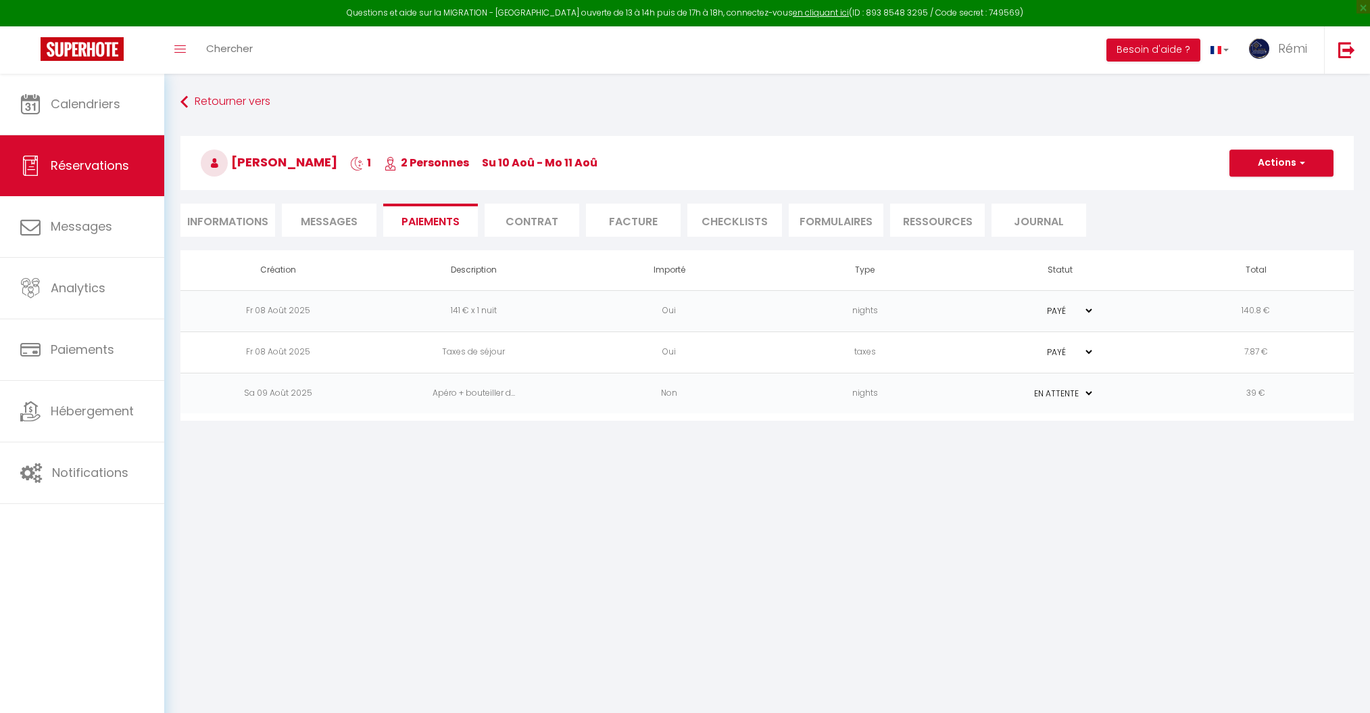
select select "0"
click at [782, 552] on body "Questions et aide sur la MIGRATION - [GEOGRAPHIC_DATA] ouverte de 13 à 14h puis…" at bounding box center [685, 430] width 1370 height 713
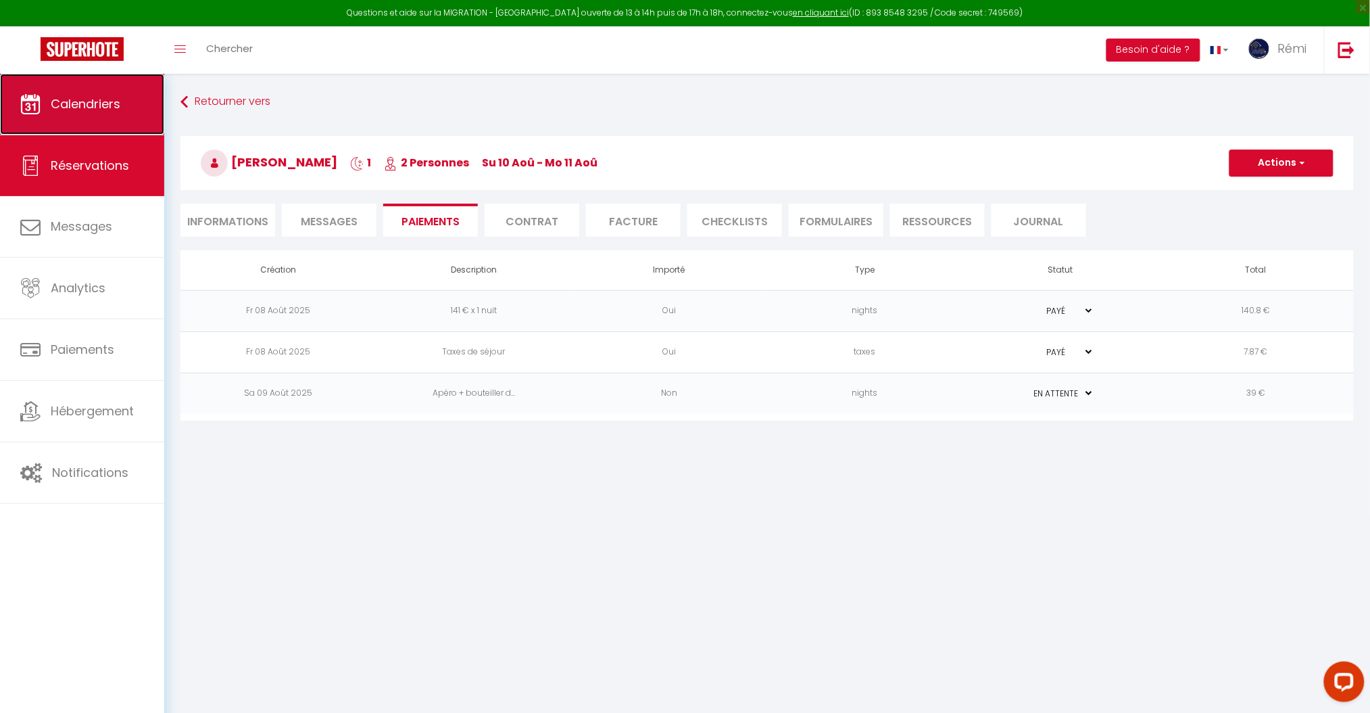
click at [93, 97] on span "Calendriers" at bounding box center [86, 103] width 70 height 17
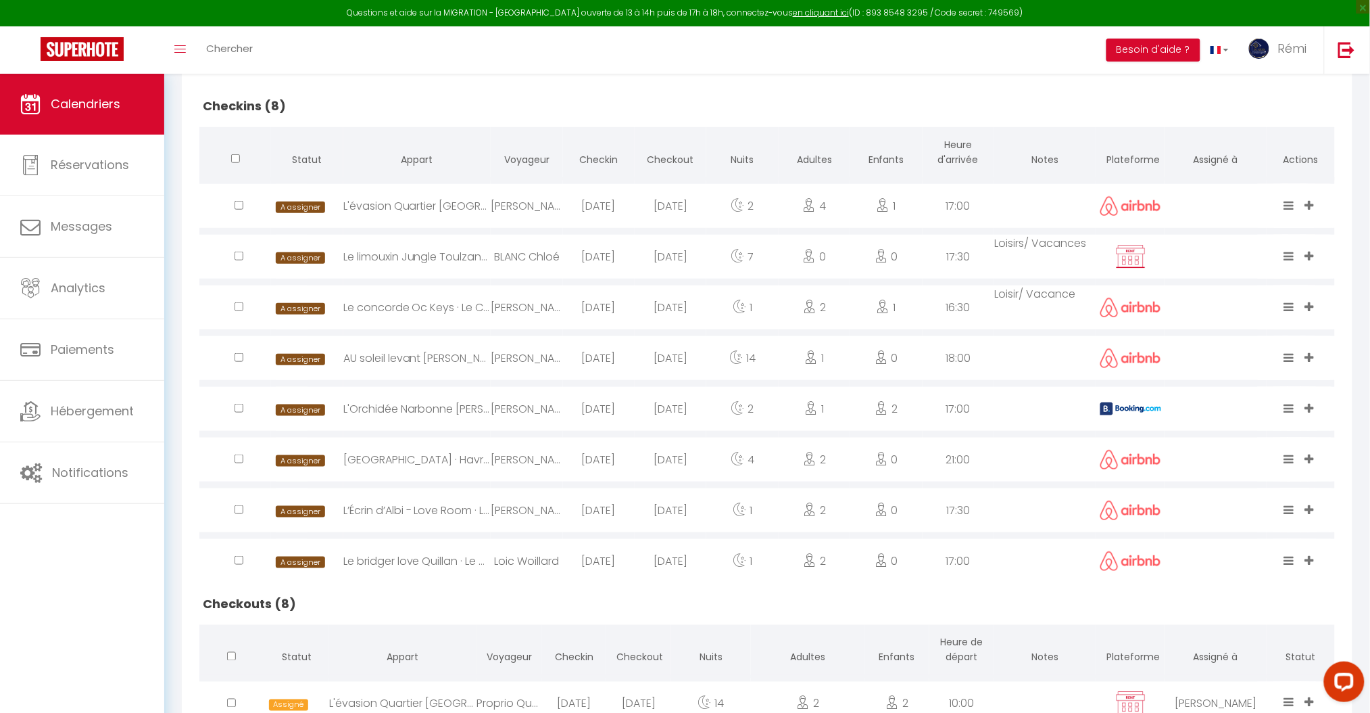
scroll to position [314, 0]
click at [458, 258] on div "Le limouxin Jungle Toulzane · Le Limouxin jungle Wifi *Cap [GEOGRAPHIC_DATA]*003" at bounding box center [416, 258] width 147 height 44
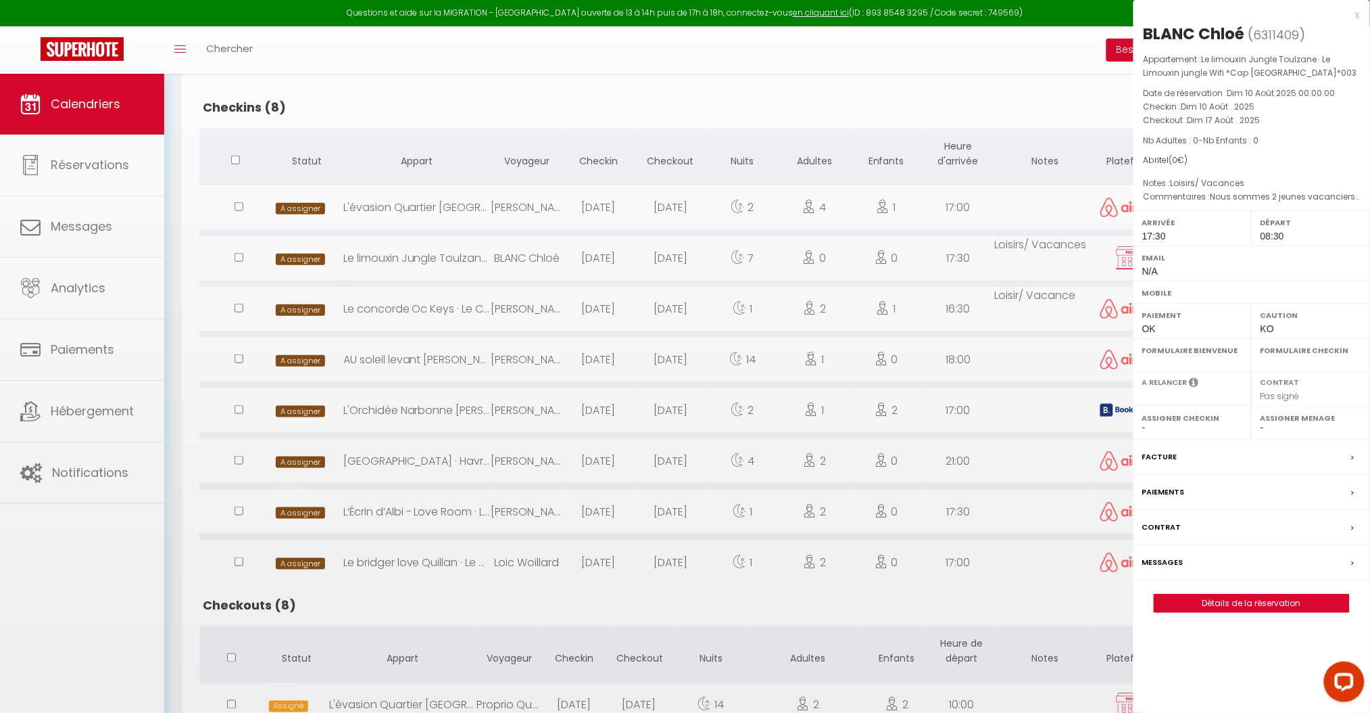
select select "1"
select select "0"
select select "1"
select select
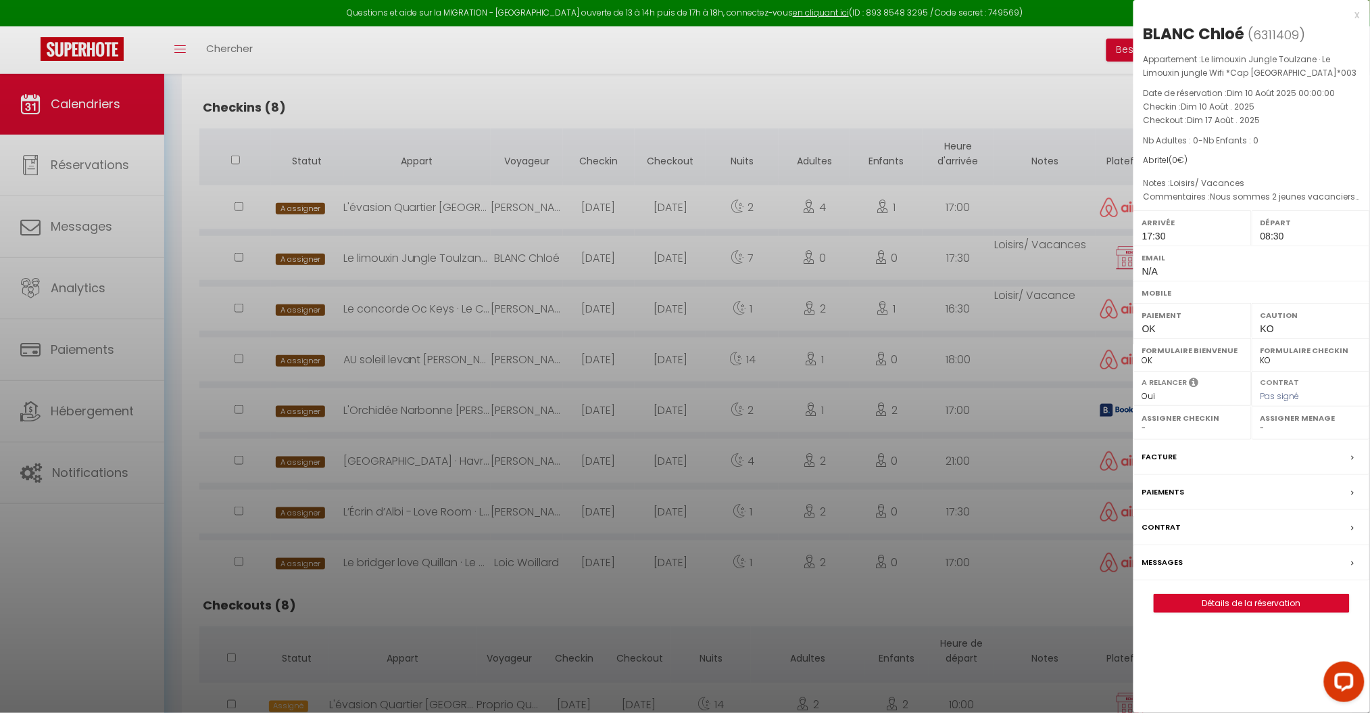
click at [1162, 566] on label "Messages" at bounding box center [1163, 562] width 41 height 14
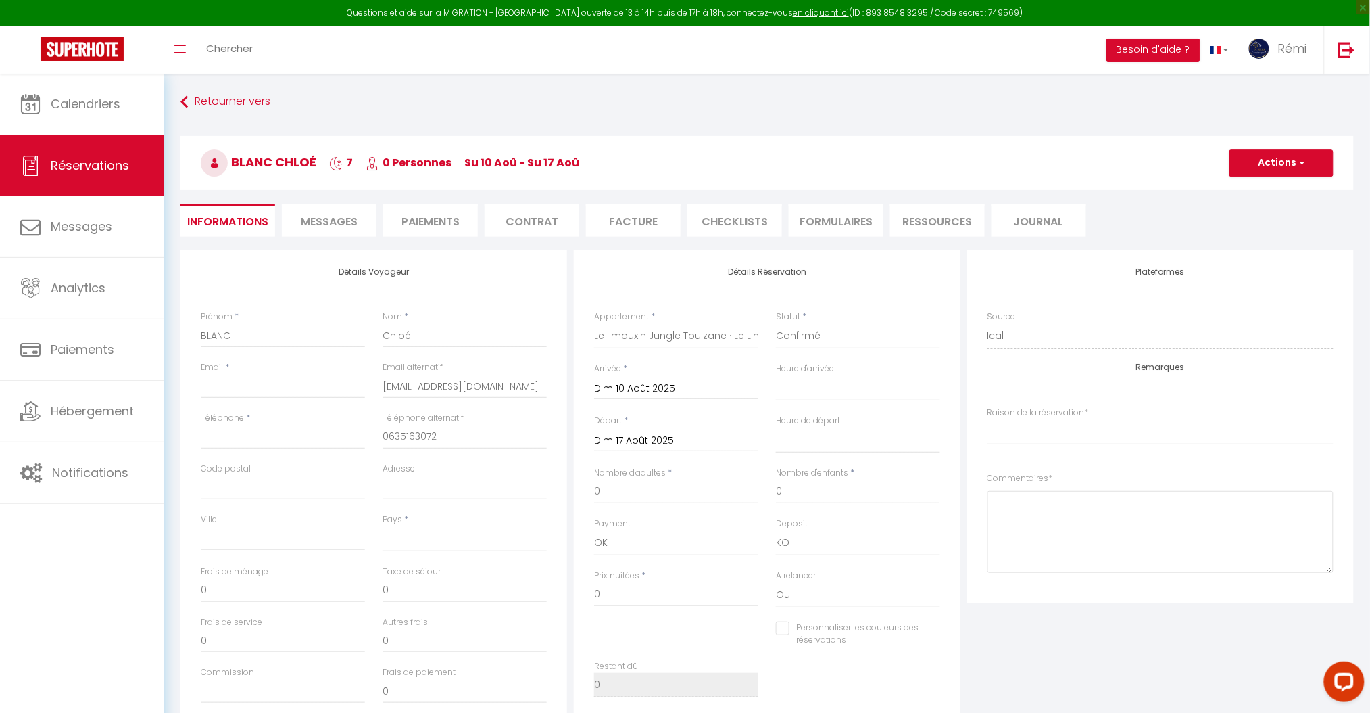
select select
checkbox input "false"
select index
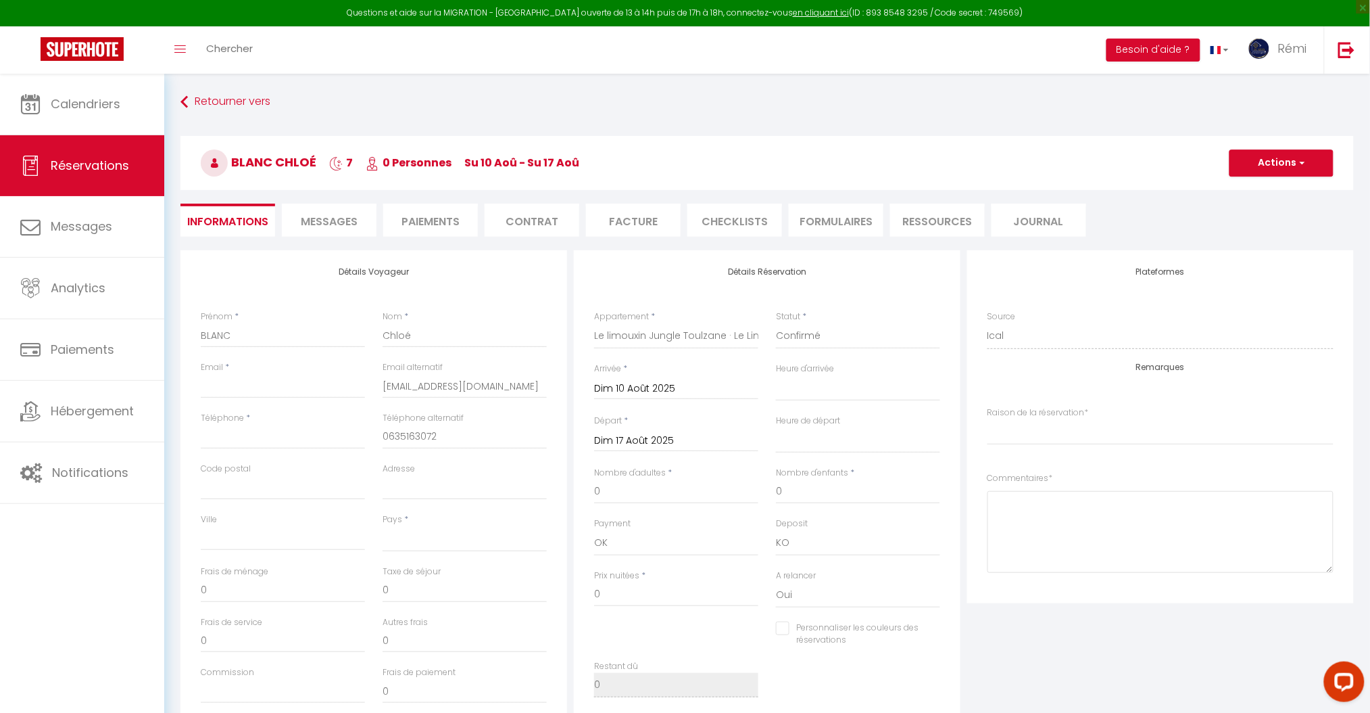
type textarea "Nous sommes 2 jeunes vacanciers de 22 et 26ans."
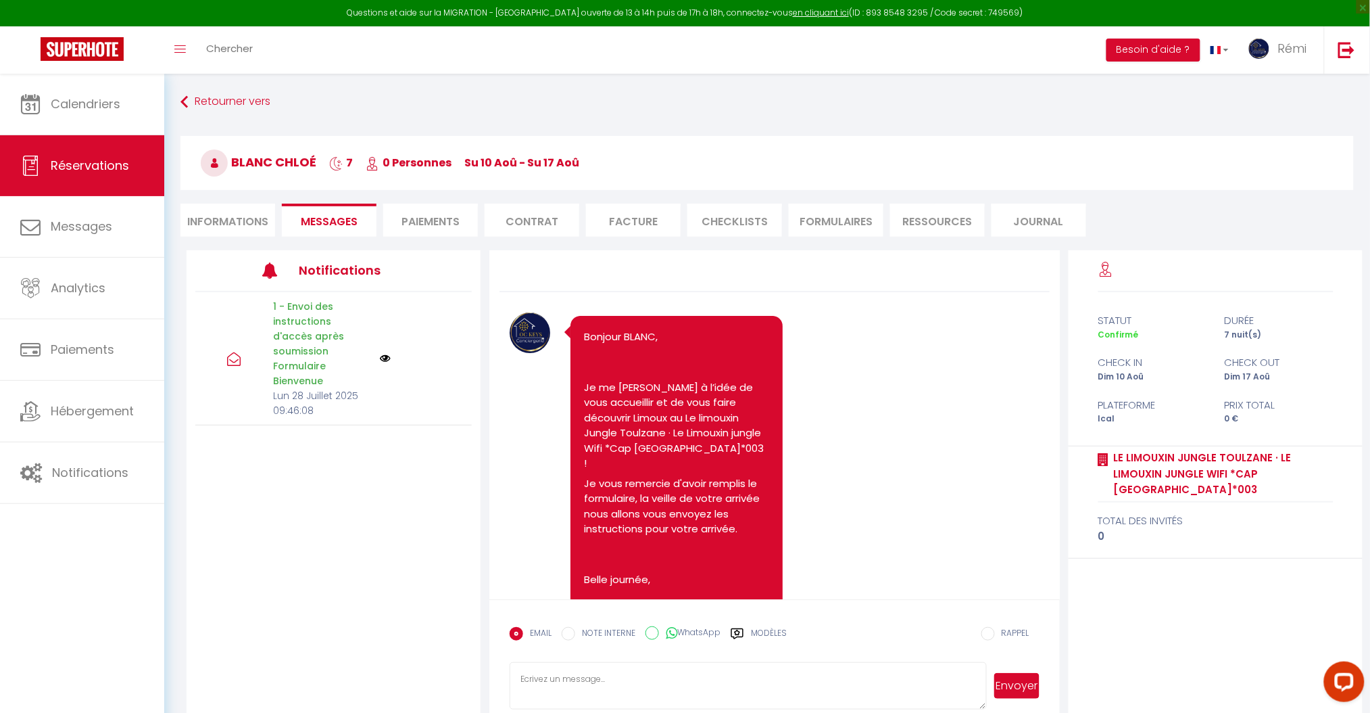
scroll to position [90, 0]
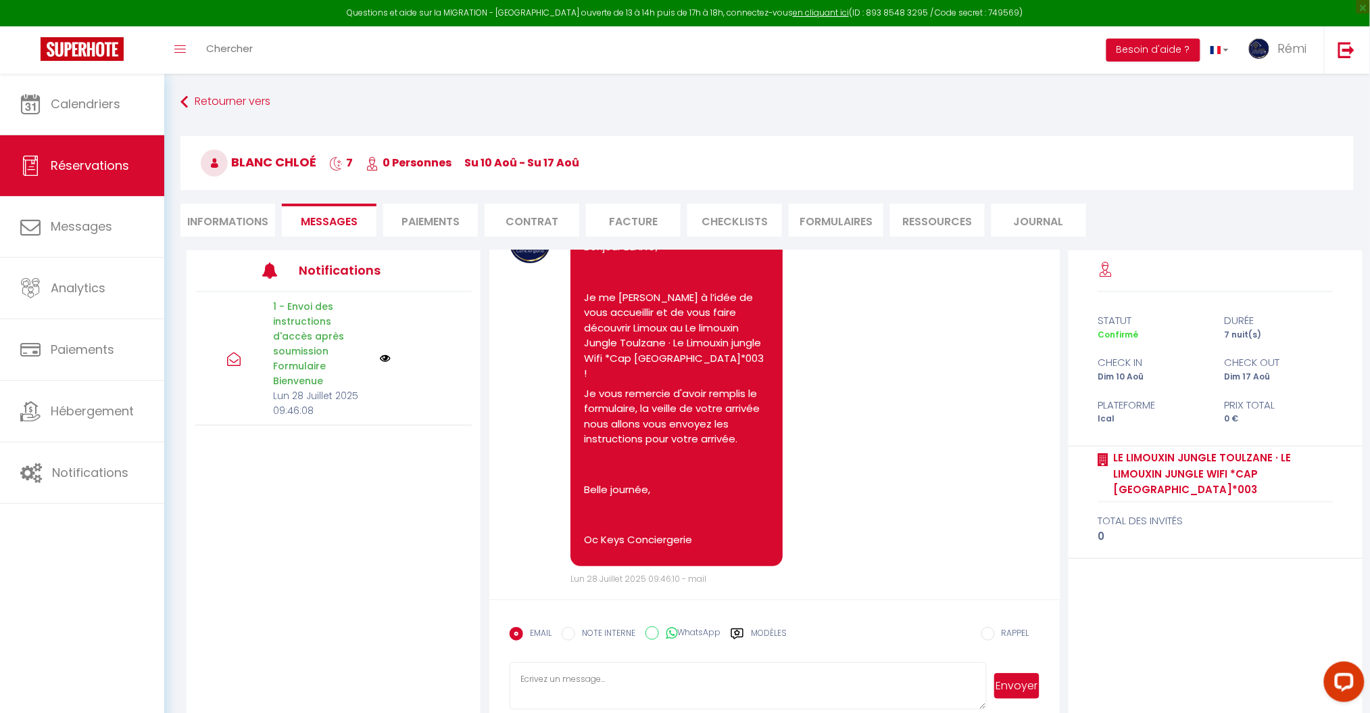
click at [744, 630] on icon at bounding box center [738, 634] width 14 height 14
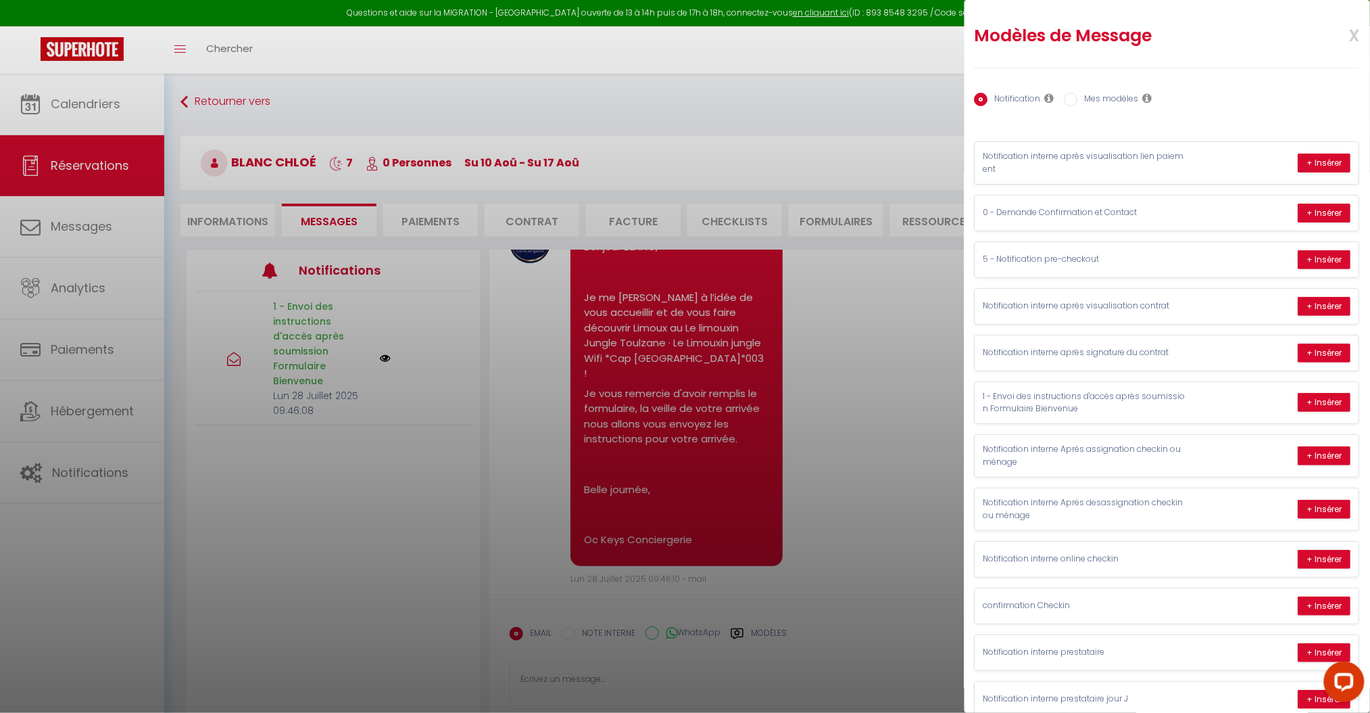
click at [1112, 100] on label "Mes modèles" at bounding box center [1108, 100] width 61 height 15
click at [1078, 100] on input "Mes modèles" at bounding box center [1072, 100] width 14 height 14
radio input "true"
radio input "false"
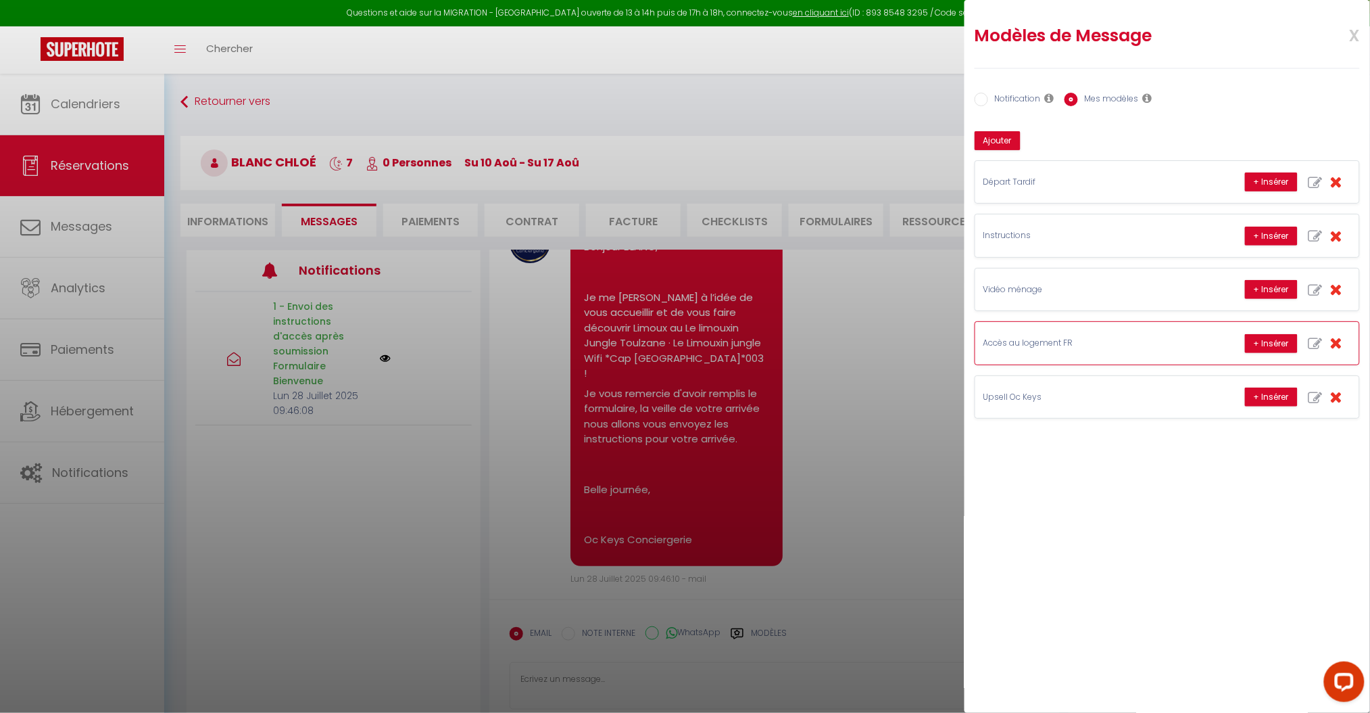
click at [1096, 338] on p "Accès au logement FR" at bounding box center [1085, 343] width 203 height 13
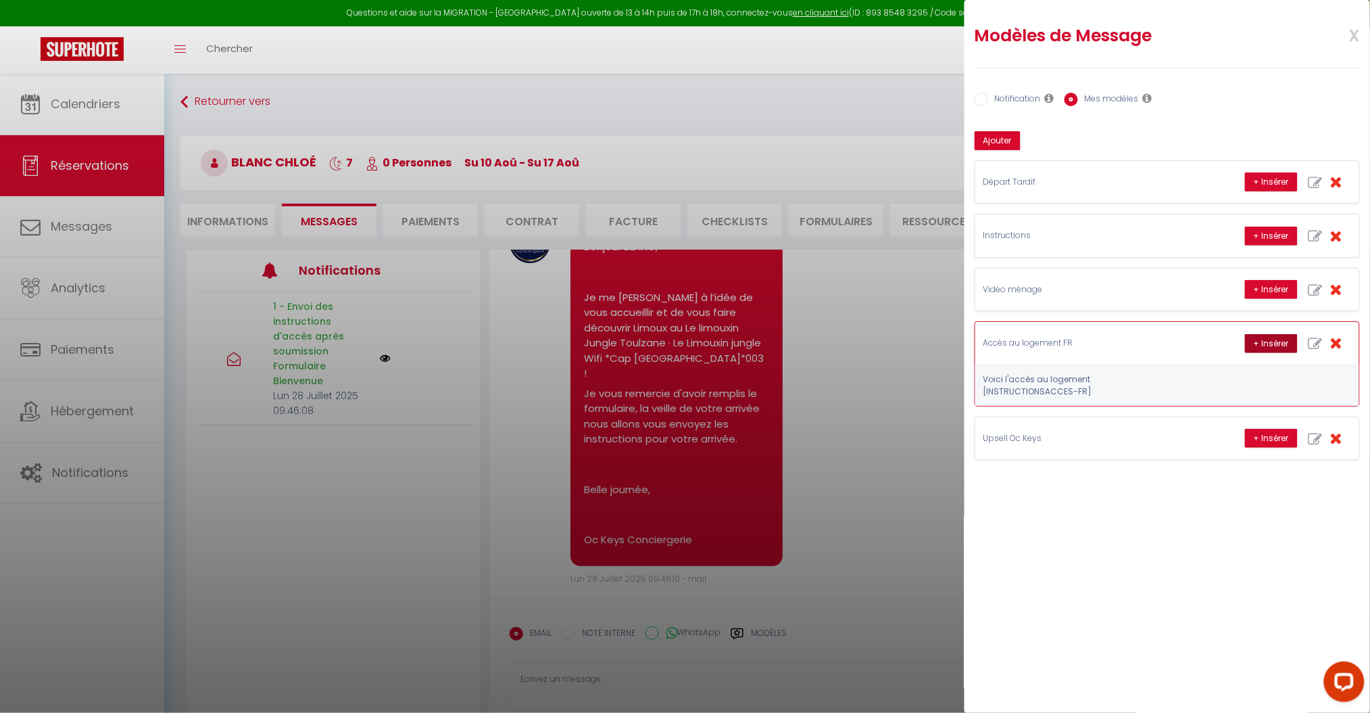
click at [1261, 342] on button "+ Insérer" at bounding box center [1271, 343] width 53 height 19
type textarea "Voici l'accès au logement Le logement se situe au [STREET_ADDRESS][PERSON_NAME]…"
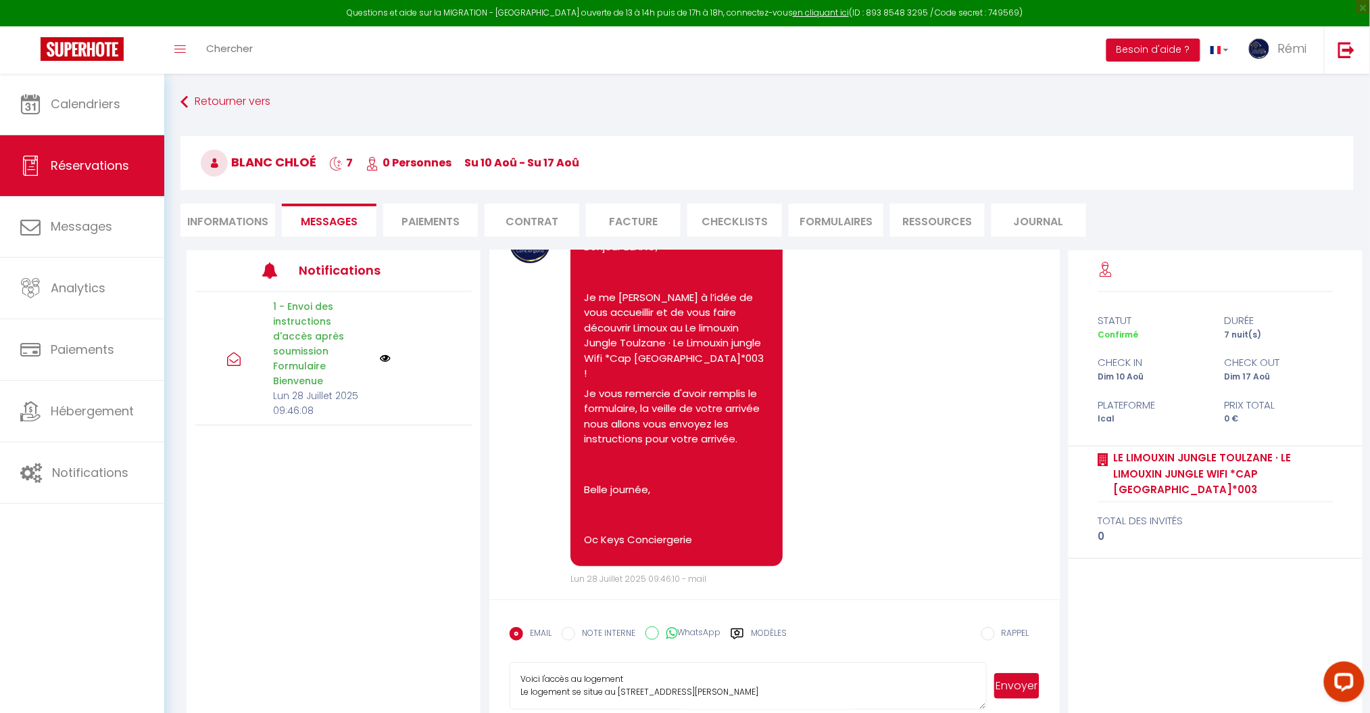
click at [1028, 692] on button "Envoyer" at bounding box center [1017, 686] width 45 height 26
click at [579, 677] on textarea "Voici l'accès au logement Le logement se situe au [STREET_ADDRESS][PERSON_NAME]…" at bounding box center [748, 685] width 477 height 47
click at [631, 681] on textarea "Voici l'accès au logement Le logement se situe au [STREET_ADDRESS][PERSON_NAME]…" at bounding box center [748, 685] width 477 height 47
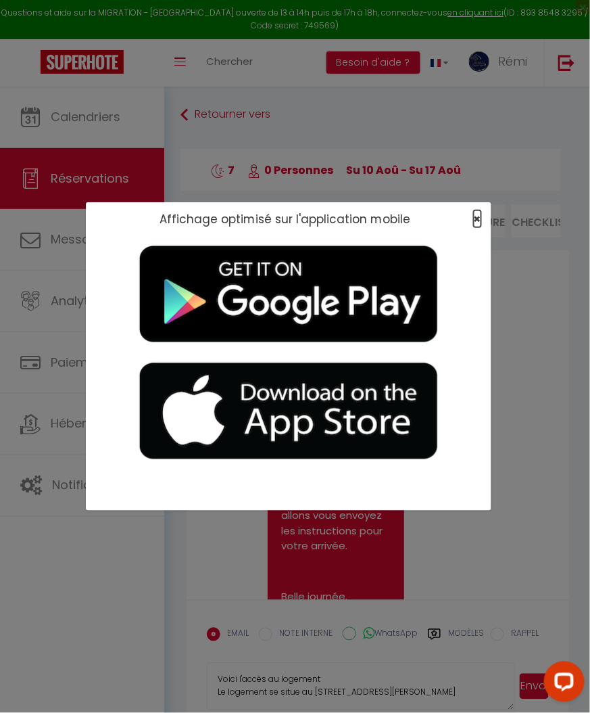
click at [477, 220] on span "×" at bounding box center [477, 218] width 7 height 17
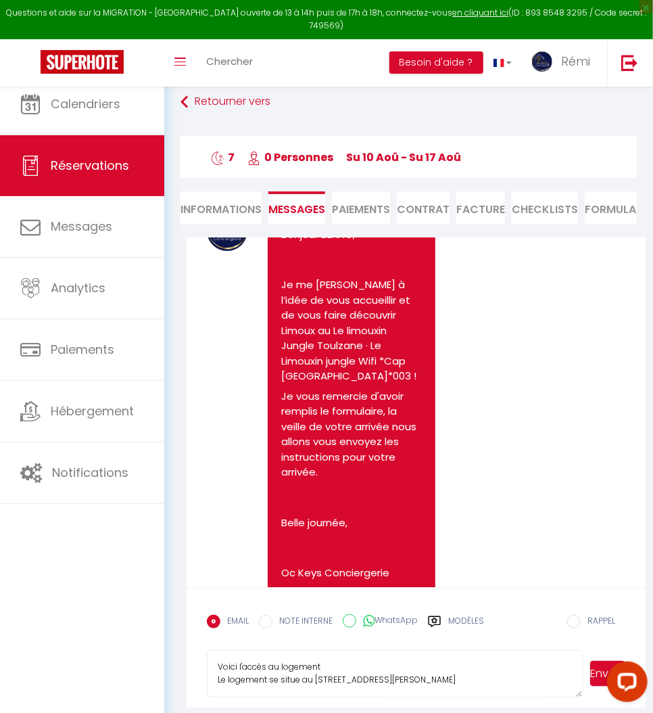
select select
select index
click at [444, 693] on textarea "Voici l'accès au logement Le logement se situe au [STREET_ADDRESS][PERSON_NAME]…" at bounding box center [395, 673] width 377 height 47
click at [222, 204] on li "Informations" at bounding box center [221, 207] width 81 height 33
select select
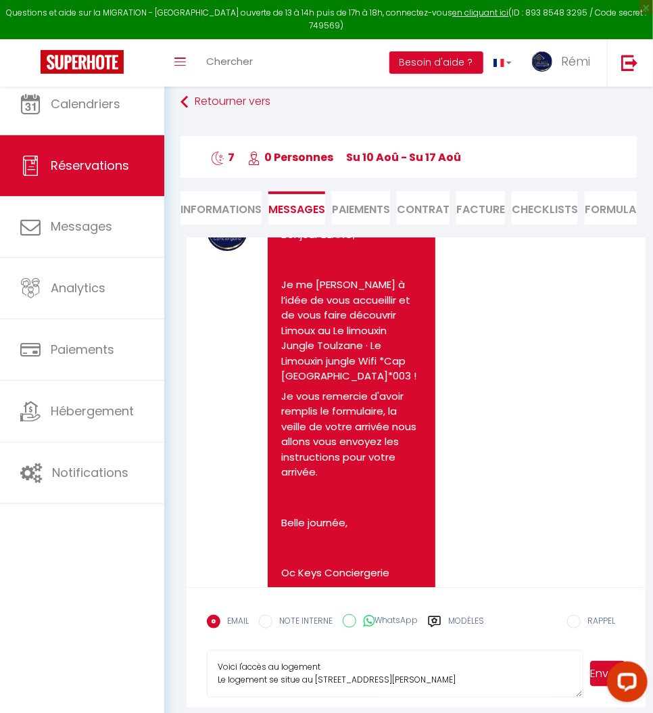
select index
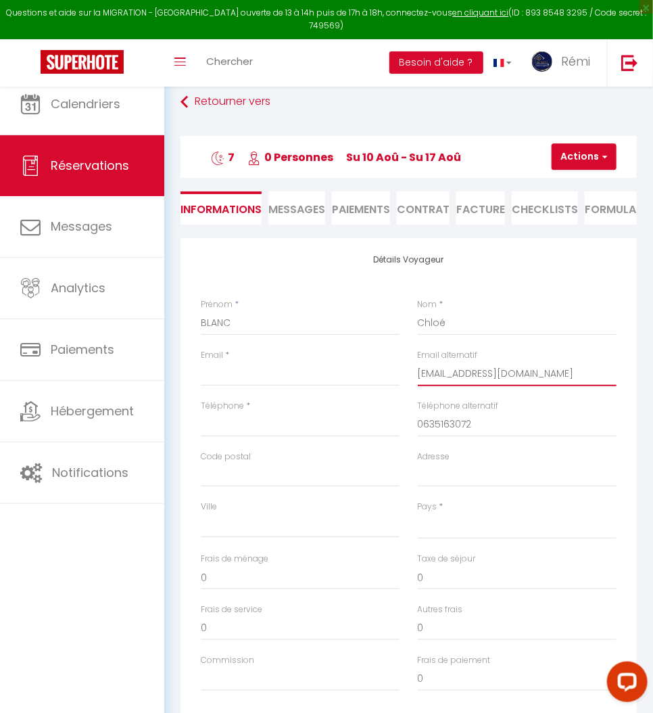
click at [445, 386] on input "[EMAIL_ADDRESS][DOMAIN_NAME]" at bounding box center [517, 374] width 199 height 24
click at [275, 380] on input "Email client" at bounding box center [300, 374] width 199 height 24
paste input "[EMAIL_ADDRESS][DOMAIN_NAME]"
type input "[EMAIL_ADDRESS][DOMAIN_NAME]"
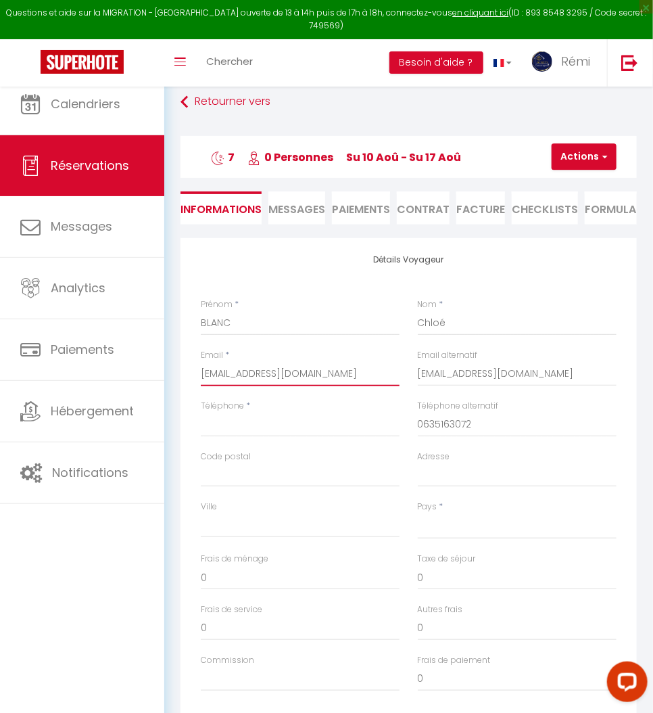
select select
select index
checkbox input "false"
type input "[EMAIL_ADDRESS][DOMAIN_NAME]"
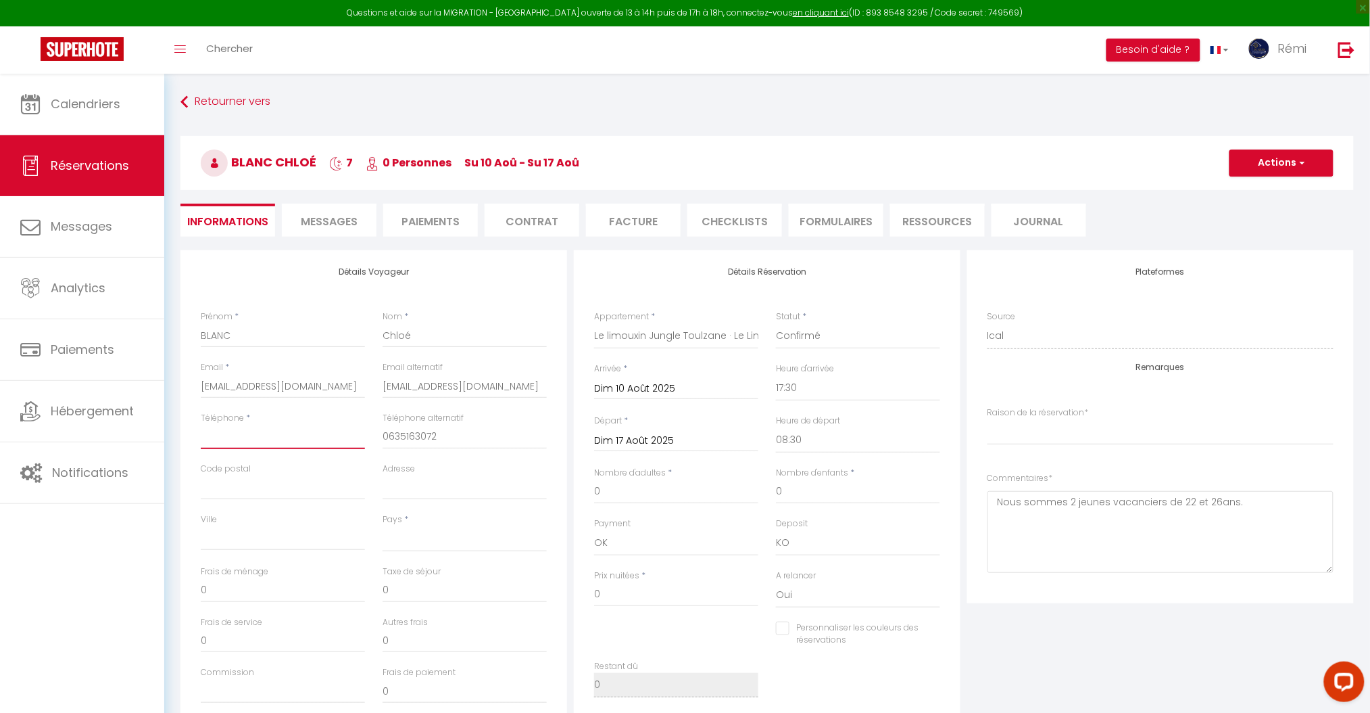
click at [250, 437] on input "Téléphone" at bounding box center [283, 437] width 164 height 24
paste input "[PHONE_NUMBER]"
type input "[PHONE_NUMBER]"
select select
select index
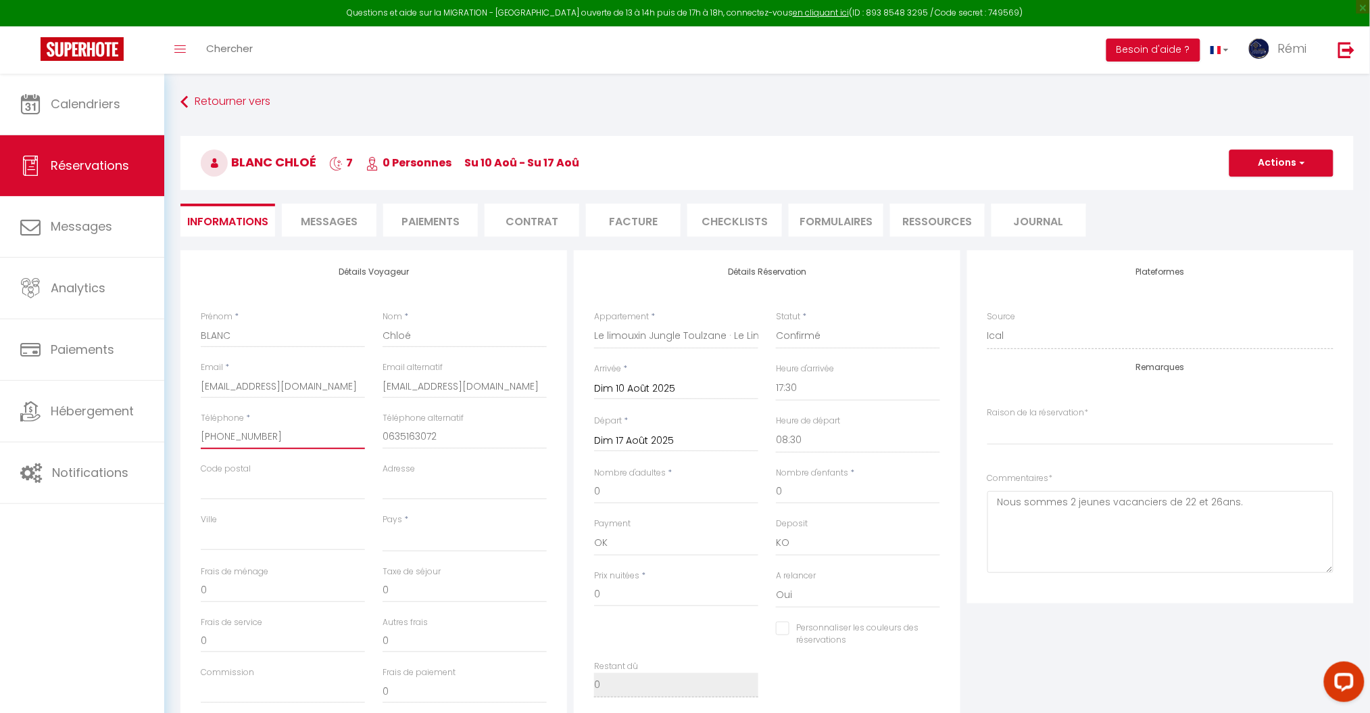
checkbox input "false"
type input "[PHONE_NUMBER]"
click at [418, 538] on select "[GEOGRAPHIC_DATA] [GEOGRAPHIC_DATA] [GEOGRAPHIC_DATA] [GEOGRAPHIC_DATA] [GEOGRA…" at bounding box center [465, 539] width 164 height 26
click at [383, 526] on select "[GEOGRAPHIC_DATA] [GEOGRAPHIC_DATA] [GEOGRAPHIC_DATA] [GEOGRAPHIC_DATA] [GEOGRA…" at bounding box center [465, 539] width 164 height 26
select select "FR"
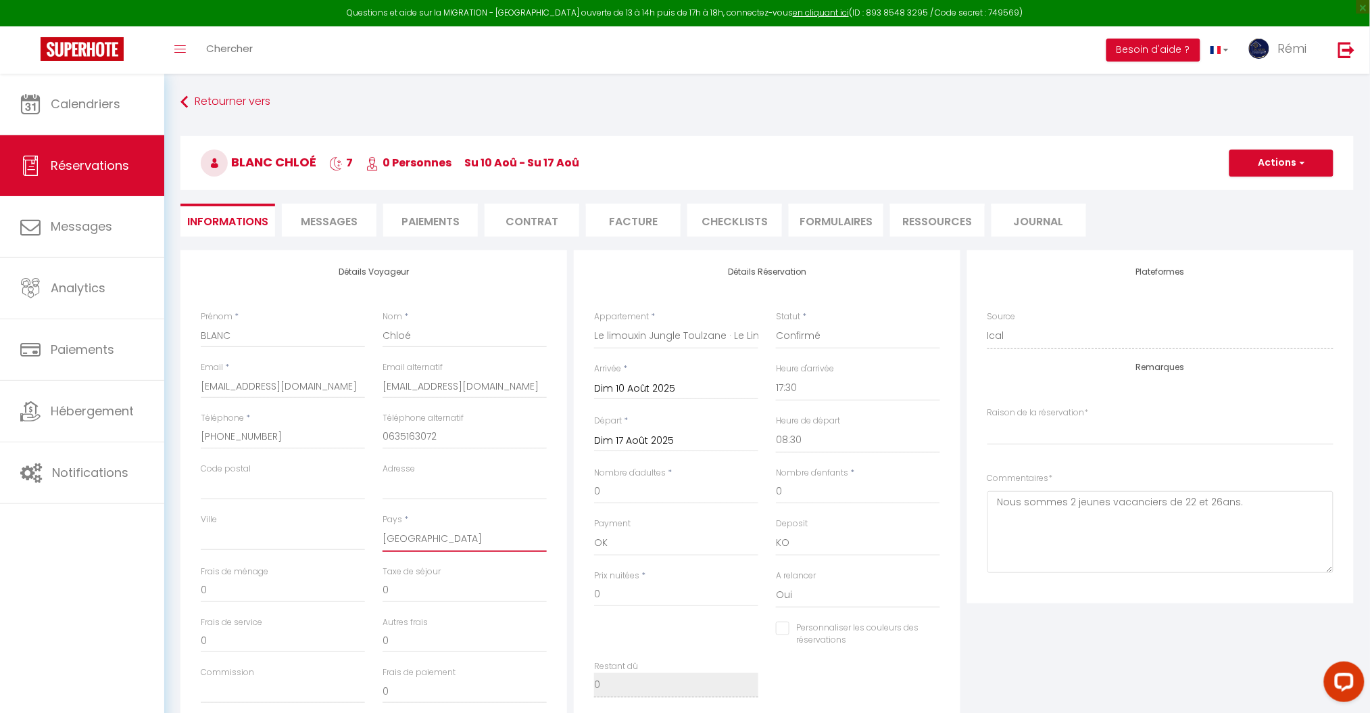
select index
checkbox input "false"
click at [636, 488] on input "0" at bounding box center [676, 491] width 164 height 24
select index
checkbox input "false"
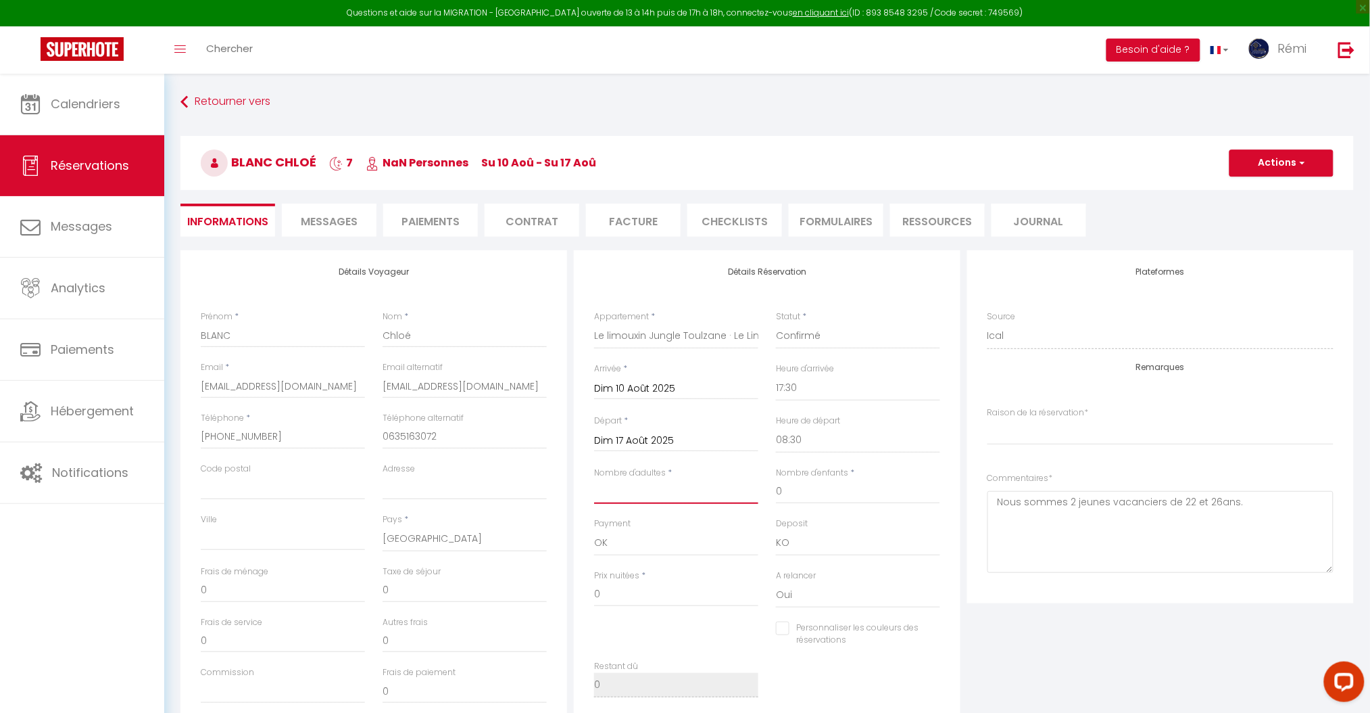
type input "2"
select index
checkbox input "false"
select index
checkbox input "false"
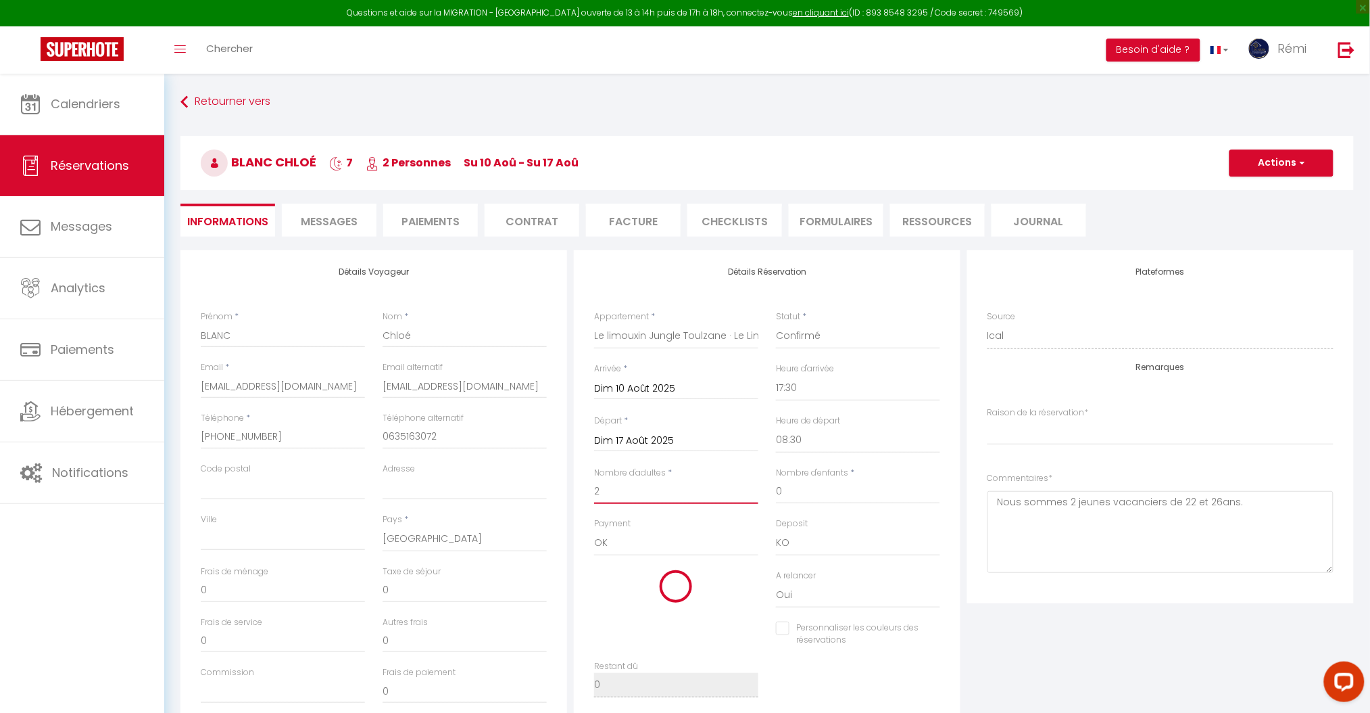
type input "30"
select index
type input "409"
checkbox input "false"
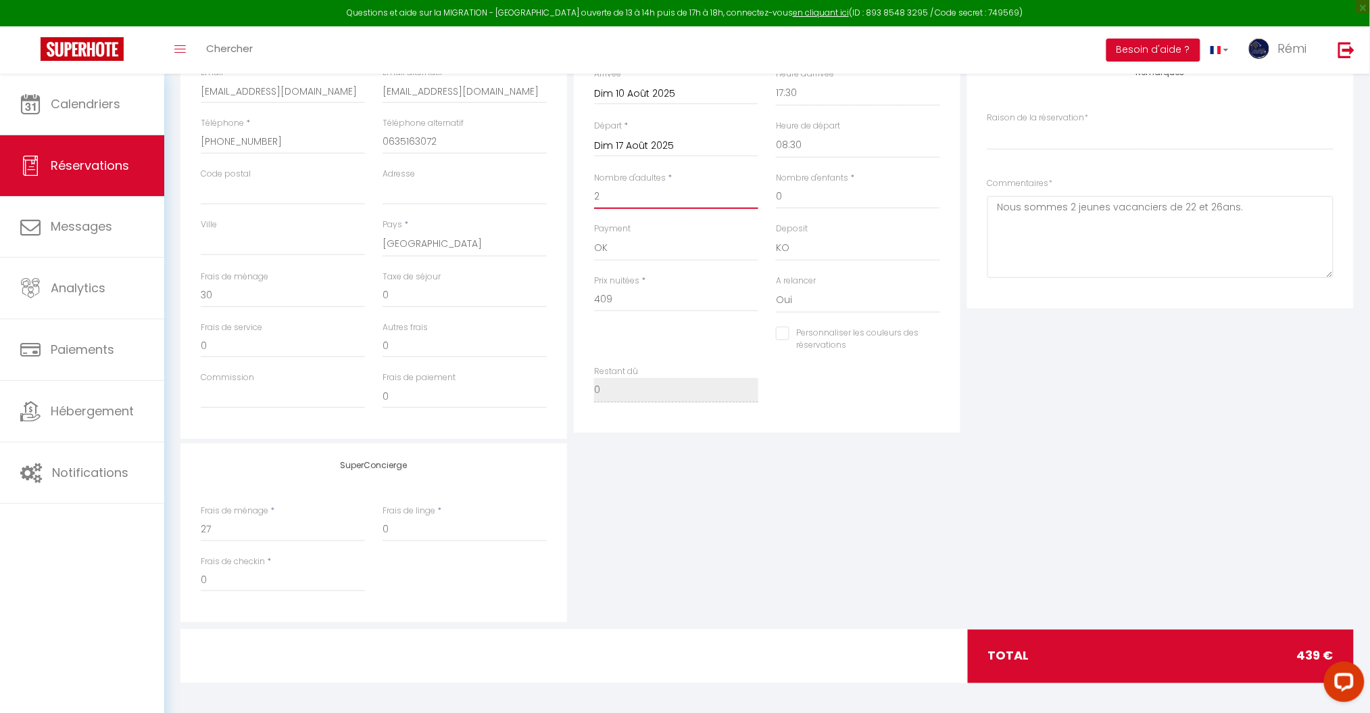
scroll to position [297, 0]
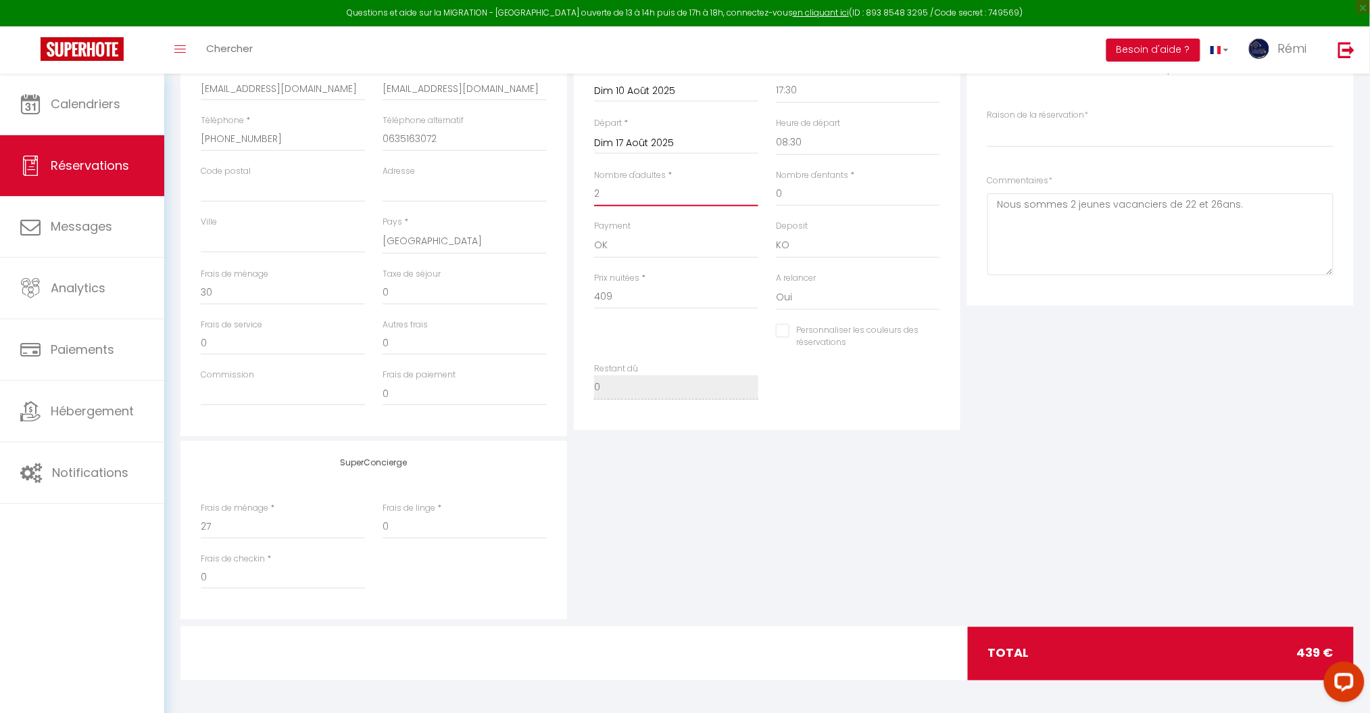
type input "2"
drag, startPoint x: 621, startPoint y: 289, endPoint x: 198, endPoint y: 273, distance: 422.9
click at [198, 273] on div "Détails Voyageur Prénom * BLANC Nom * [PERSON_NAME] Email * [EMAIL_ADDRESS][DOM…" at bounding box center [767, 194] width 1181 height 483
type input "5"
select index
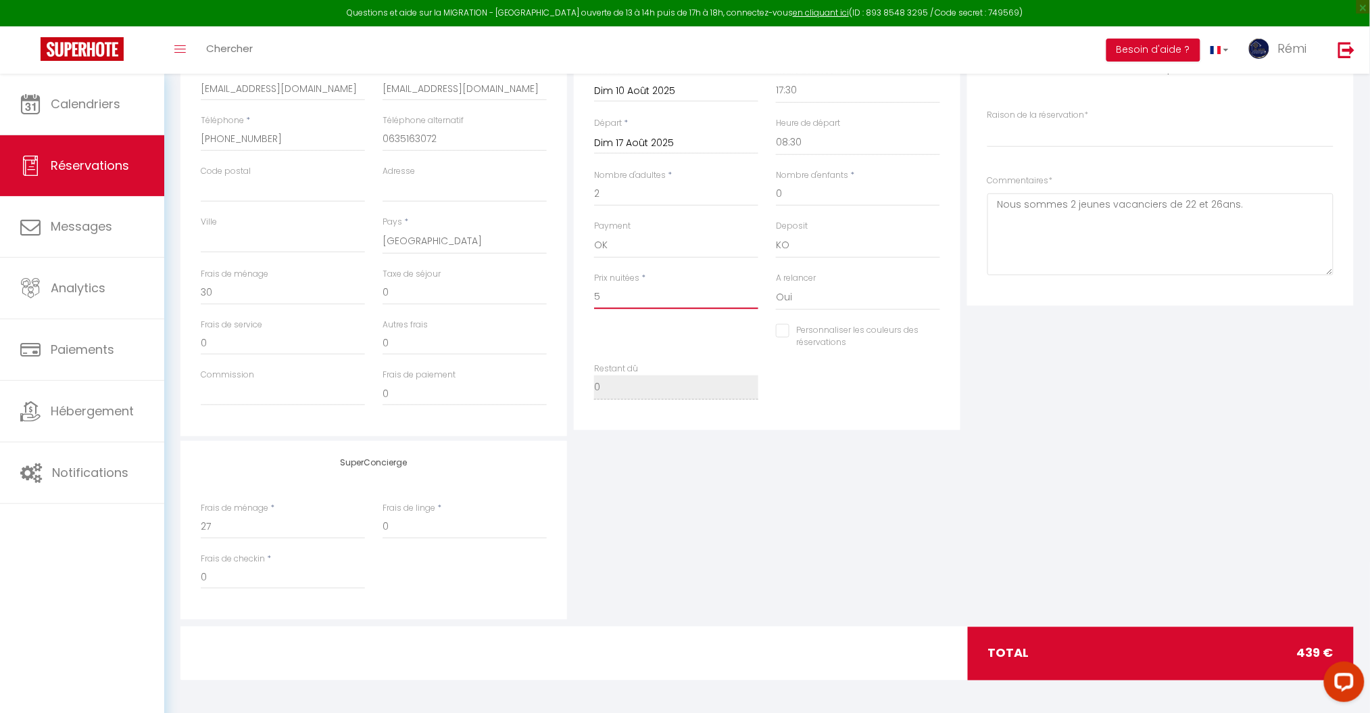
checkbox input "false"
type input "50"
select index
checkbox input "false"
type input "5078"
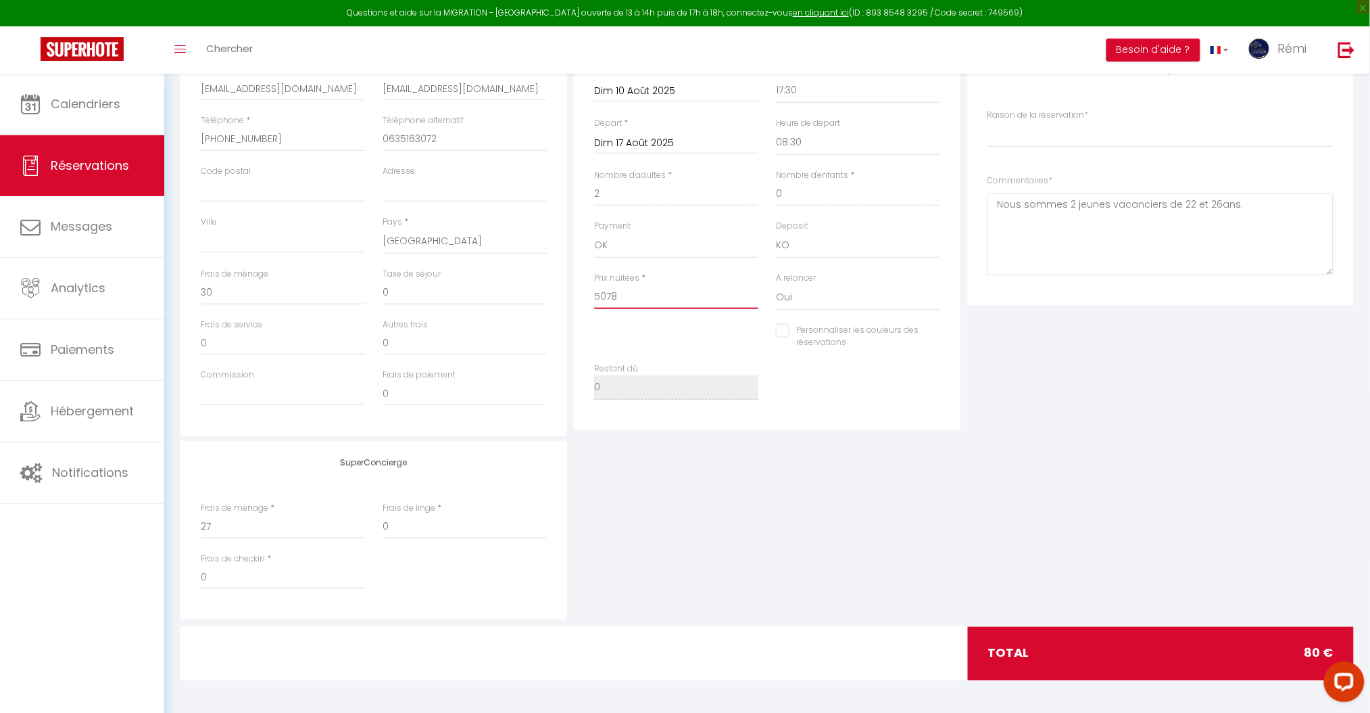
select index
checkbox input "false"
type input "507"
select index
checkbox input "false"
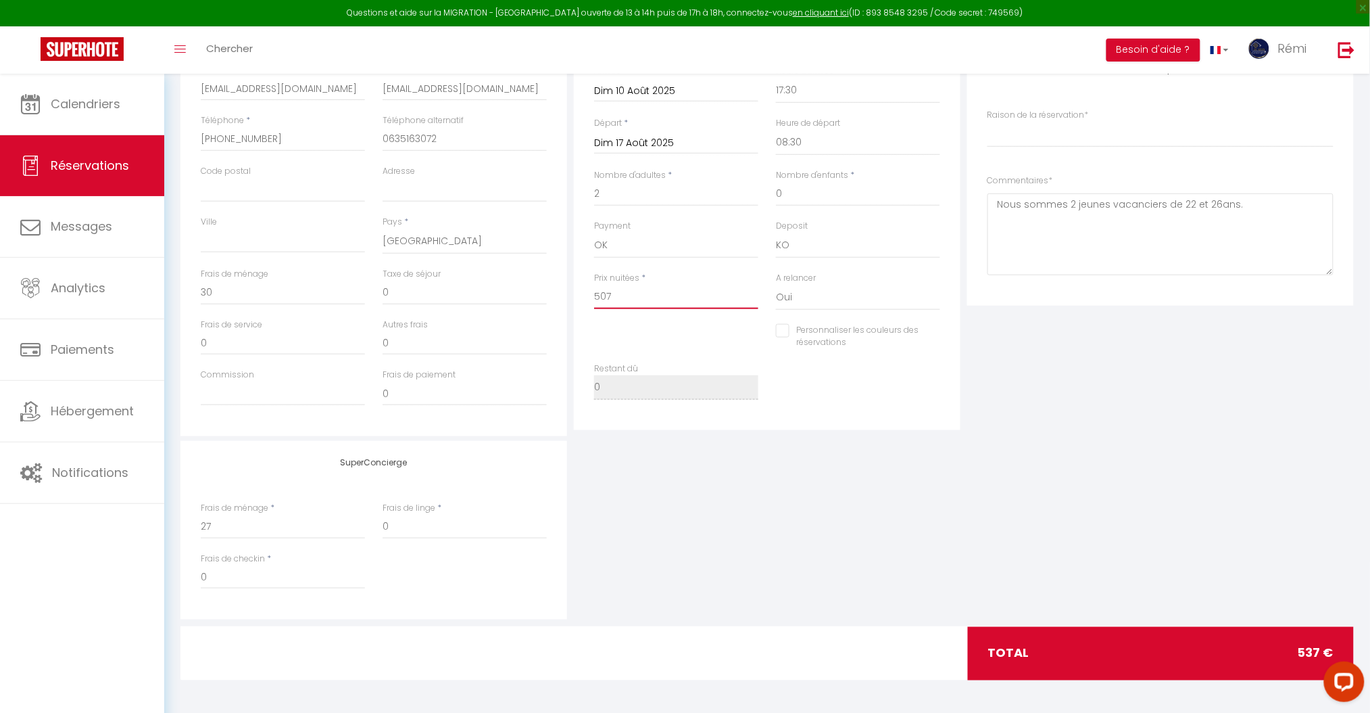
type input "50"
select index
checkbox input "false"
type input "508"
select index
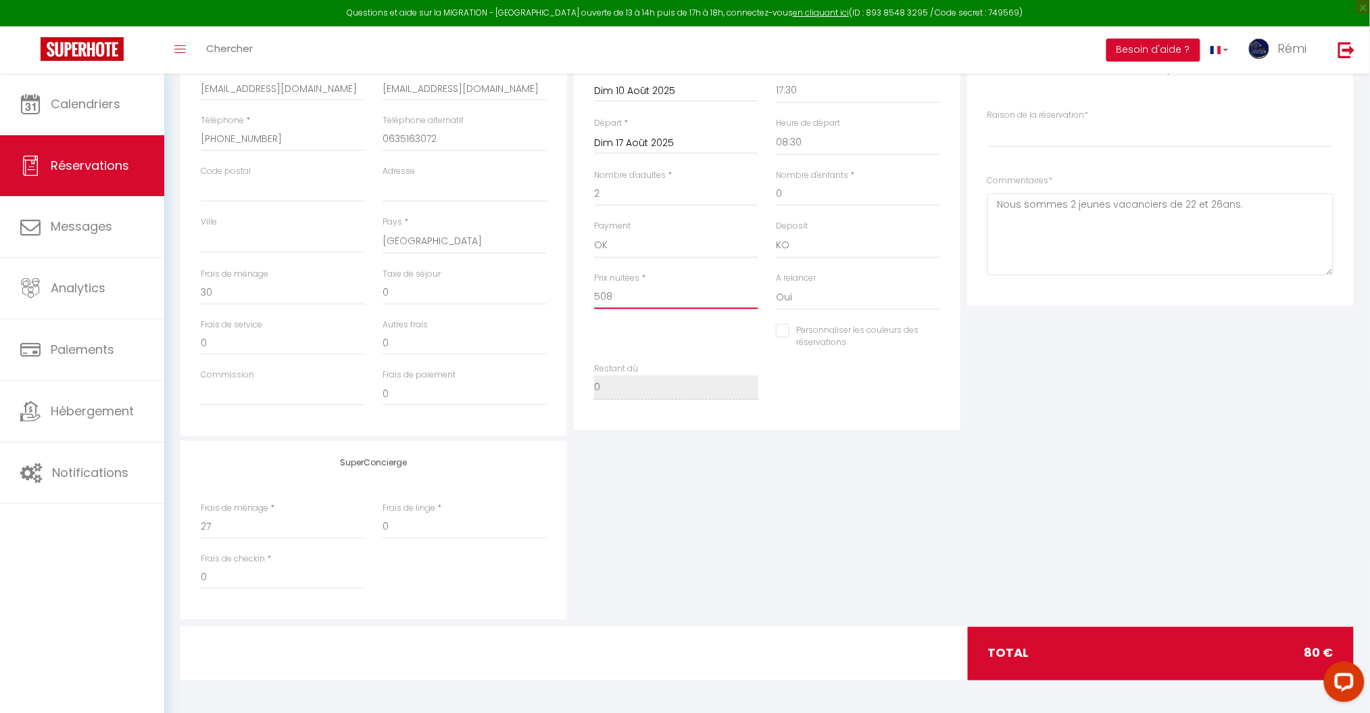
checkbox input "false"
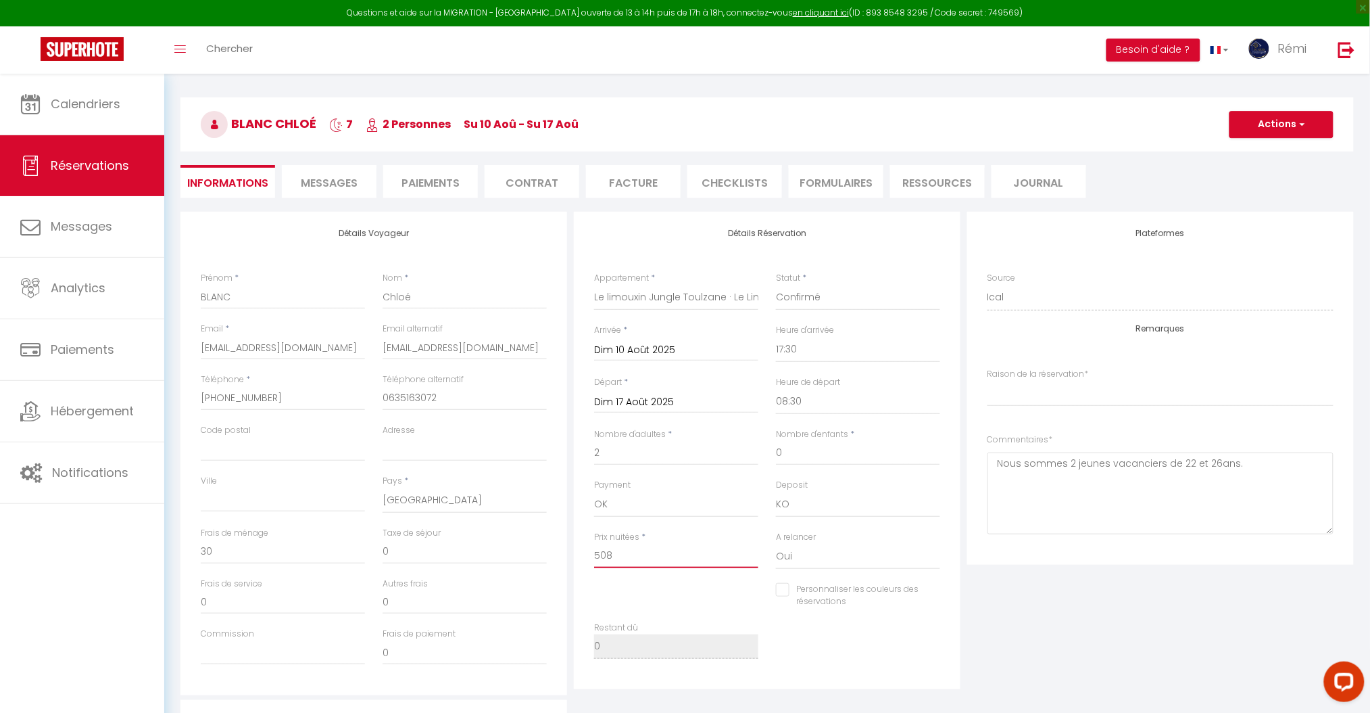
scroll to position [25, 0]
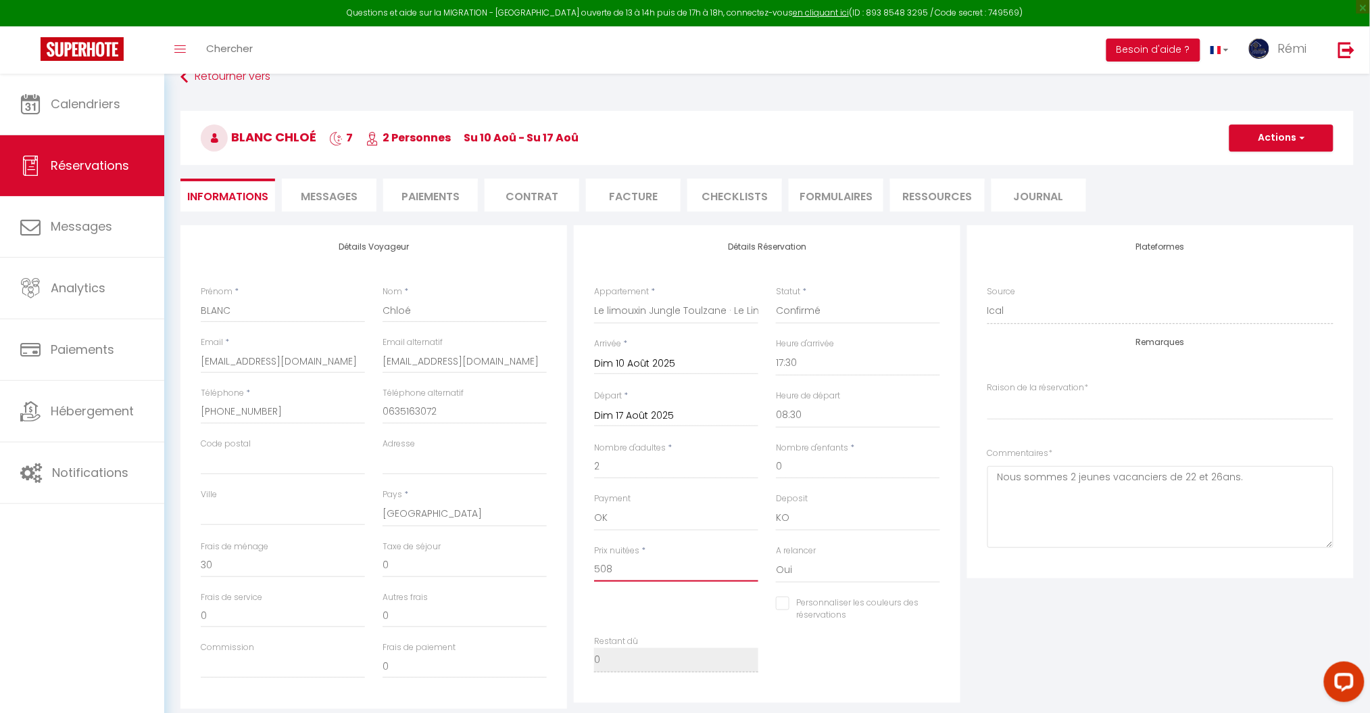
type input "508"
type input "0"
select index
checkbox input "false"
click at [1271, 128] on button "Actions" at bounding box center [1282, 137] width 104 height 27
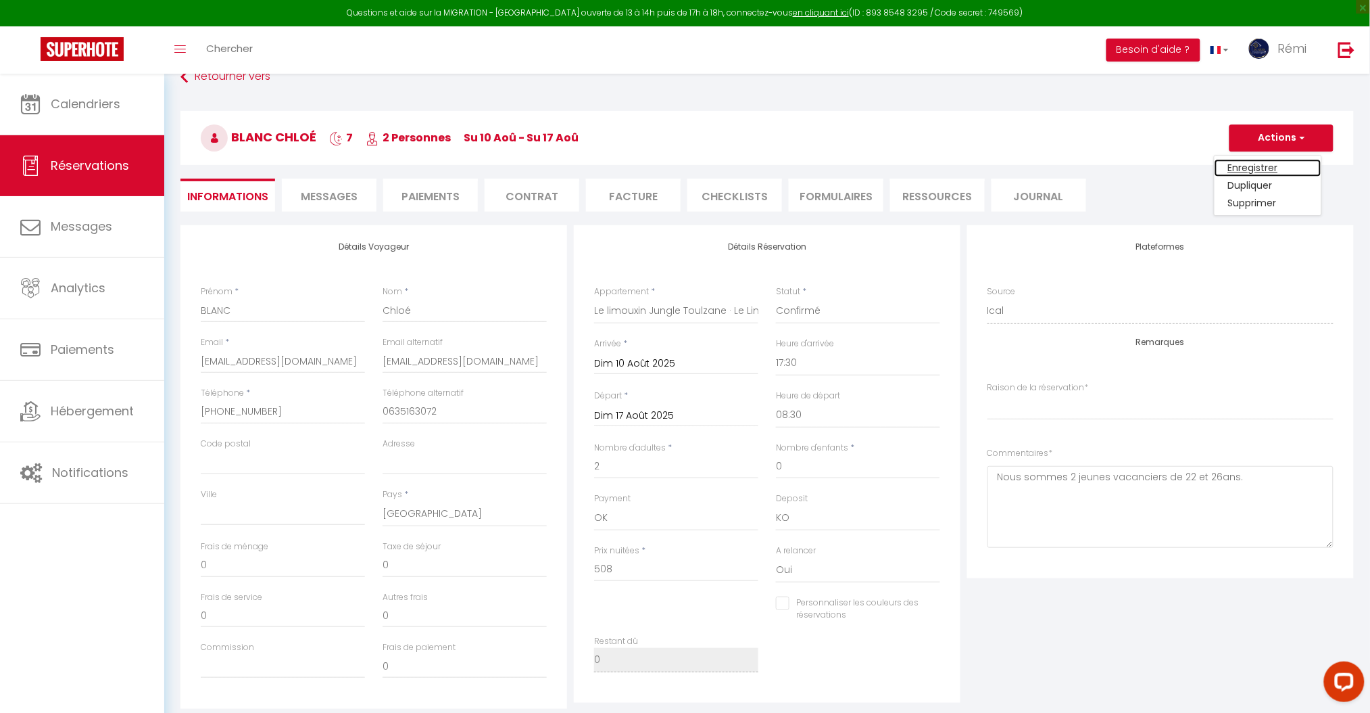
click at [1268, 172] on link "Enregistrer" at bounding box center [1268, 168] width 107 height 18
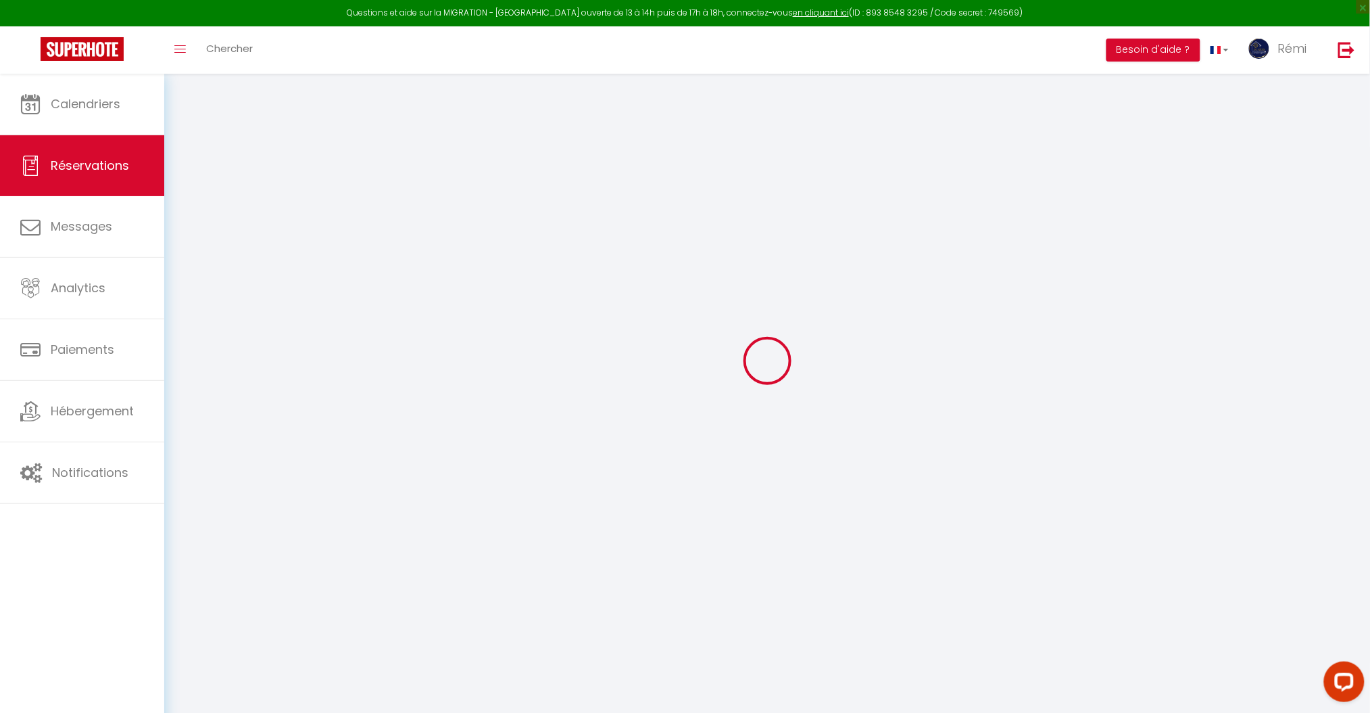
select select "not_cancelled"
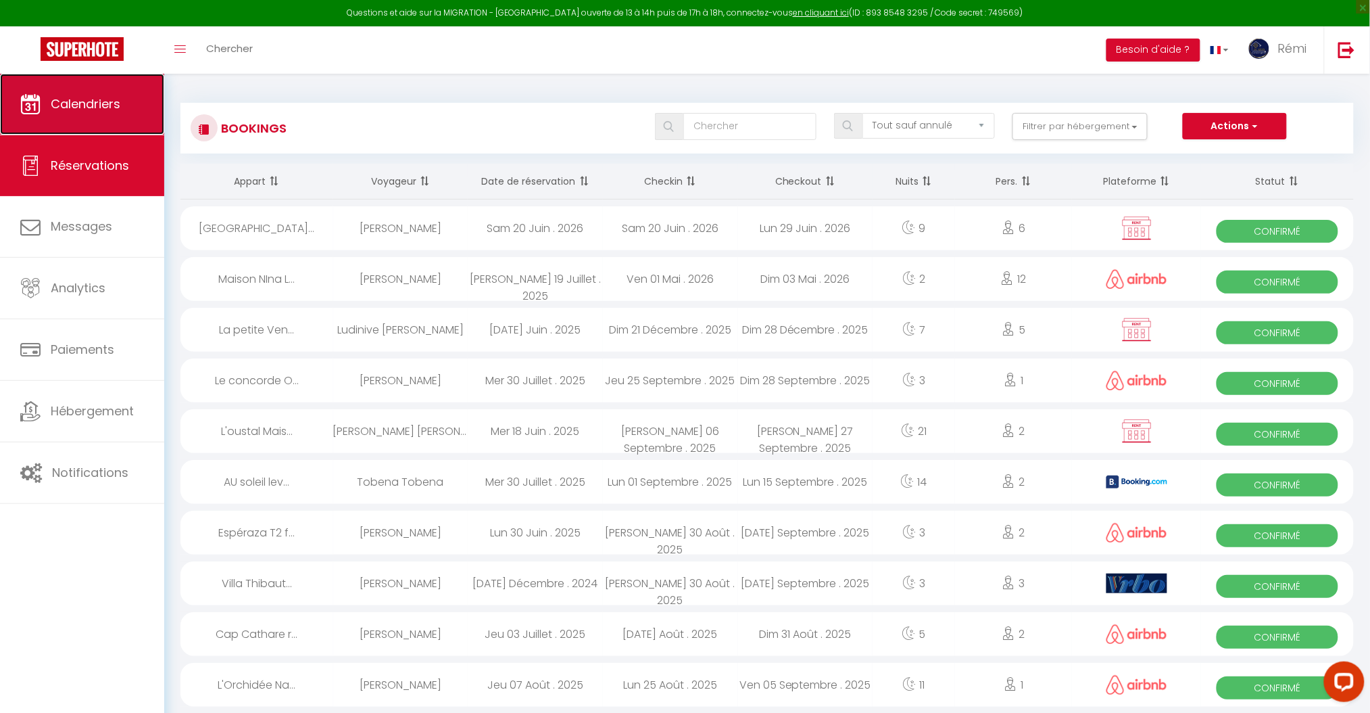
click at [122, 103] on link "Calendriers" at bounding box center [82, 104] width 164 height 61
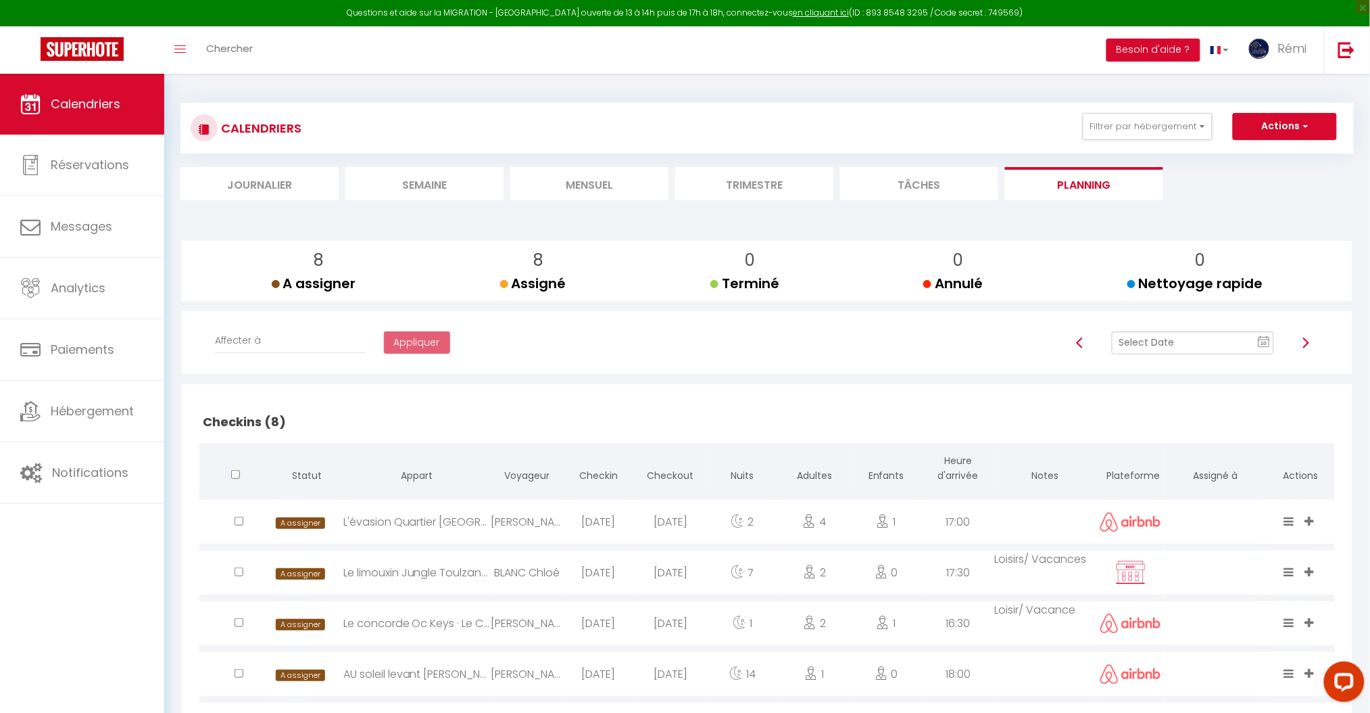
click at [599, 173] on li "Mensuel" at bounding box center [589, 183] width 158 height 33
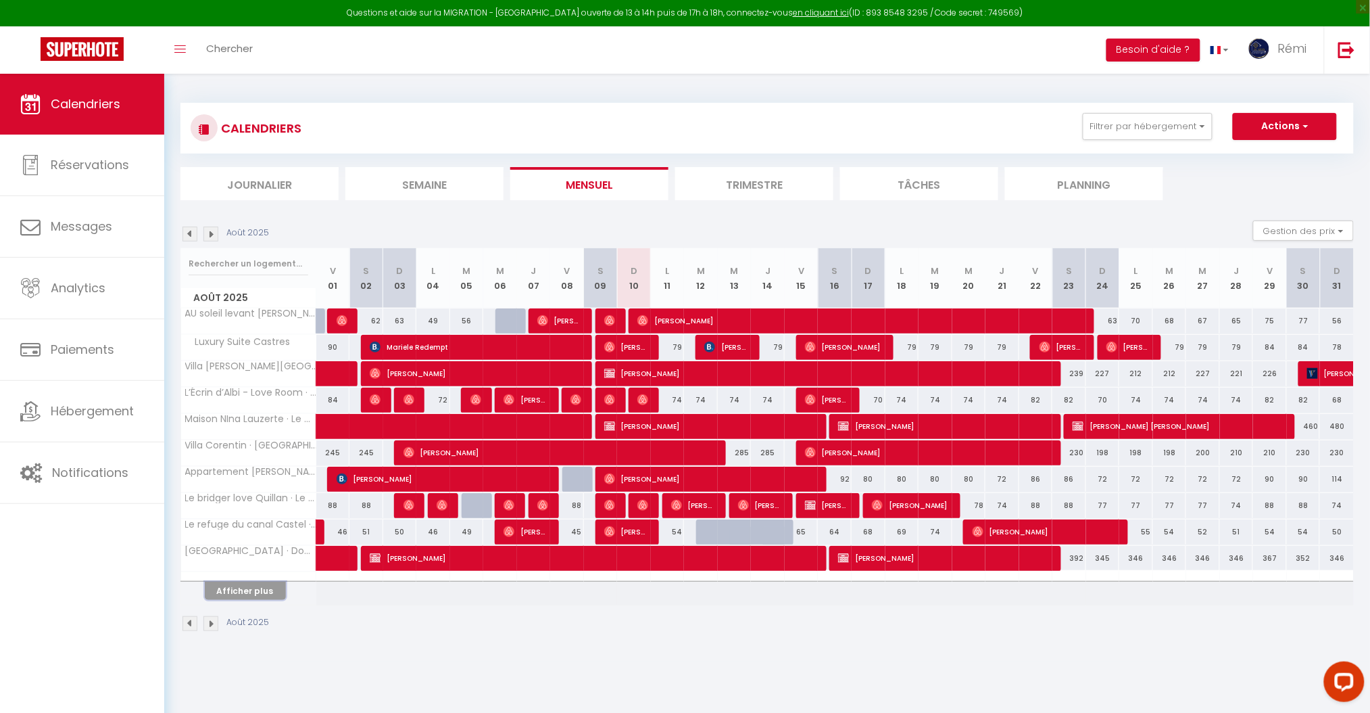
click at [253, 592] on button "Afficher plus" at bounding box center [245, 590] width 81 height 18
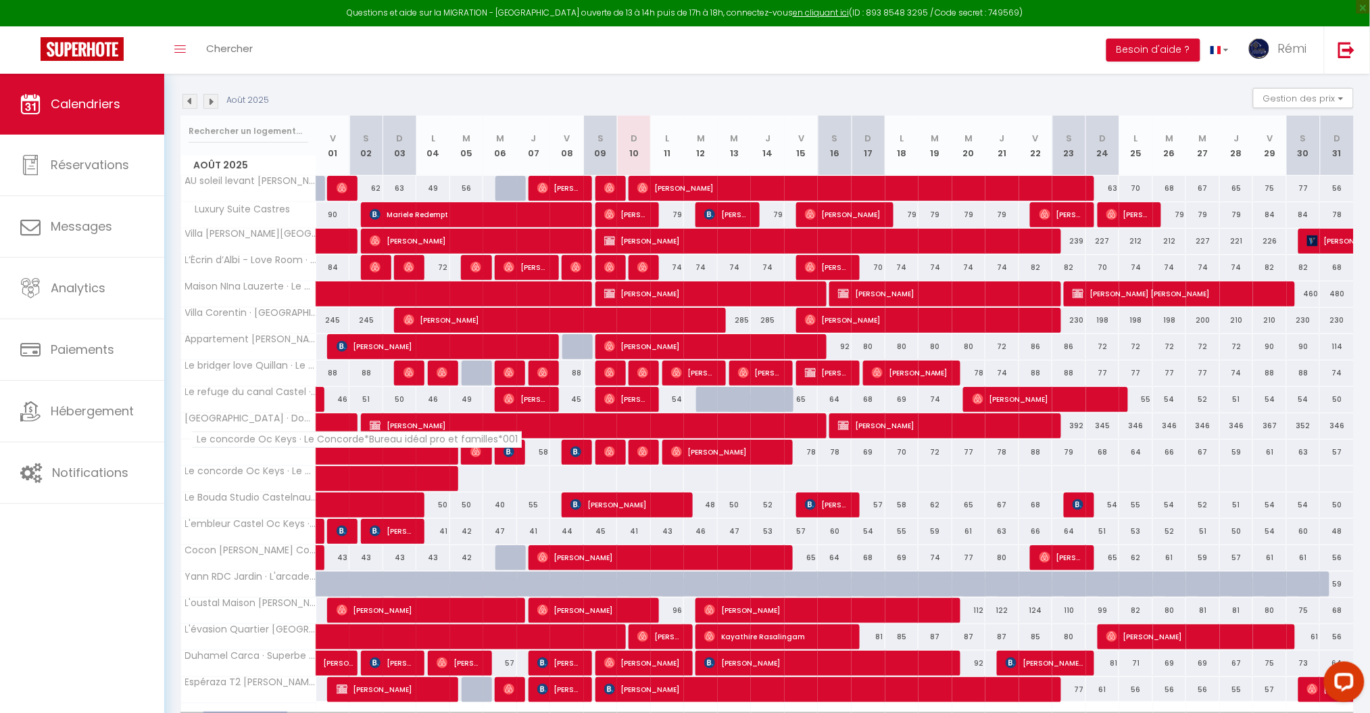
scroll to position [212, 0]
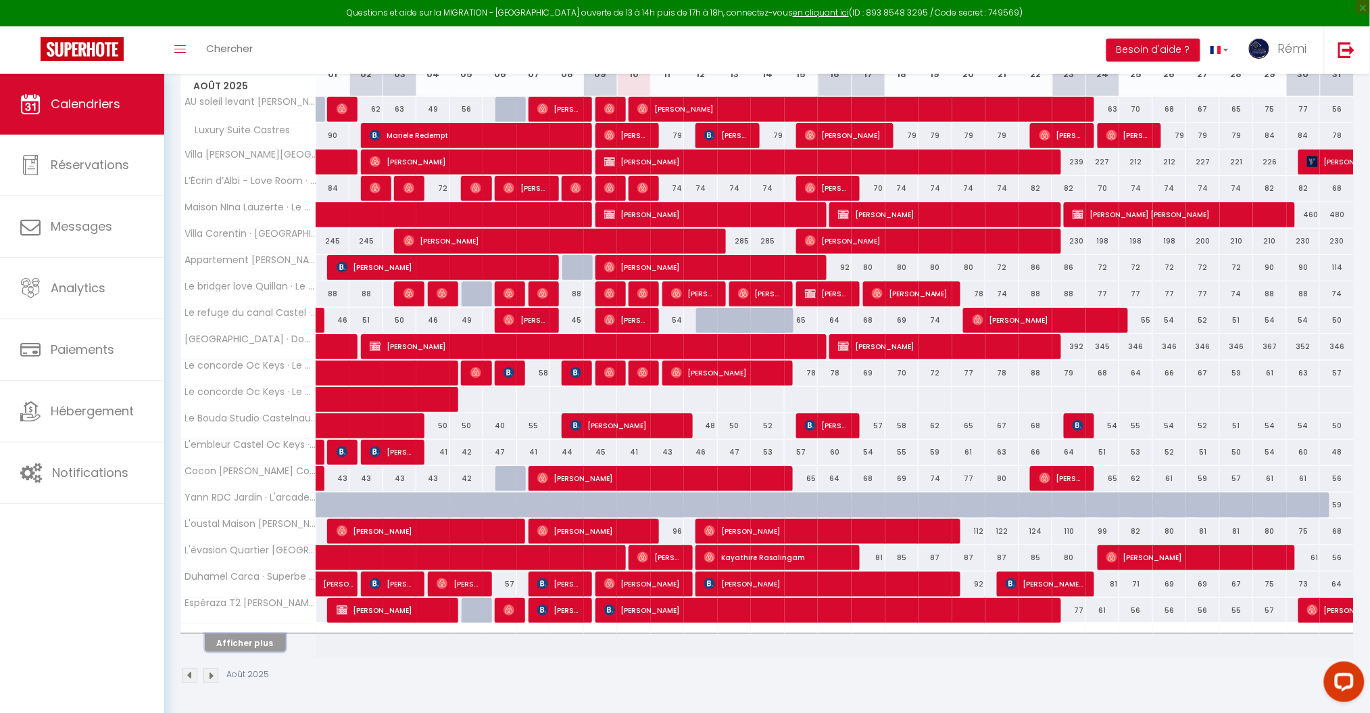
click at [241, 642] on button "Afficher plus" at bounding box center [245, 643] width 81 height 18
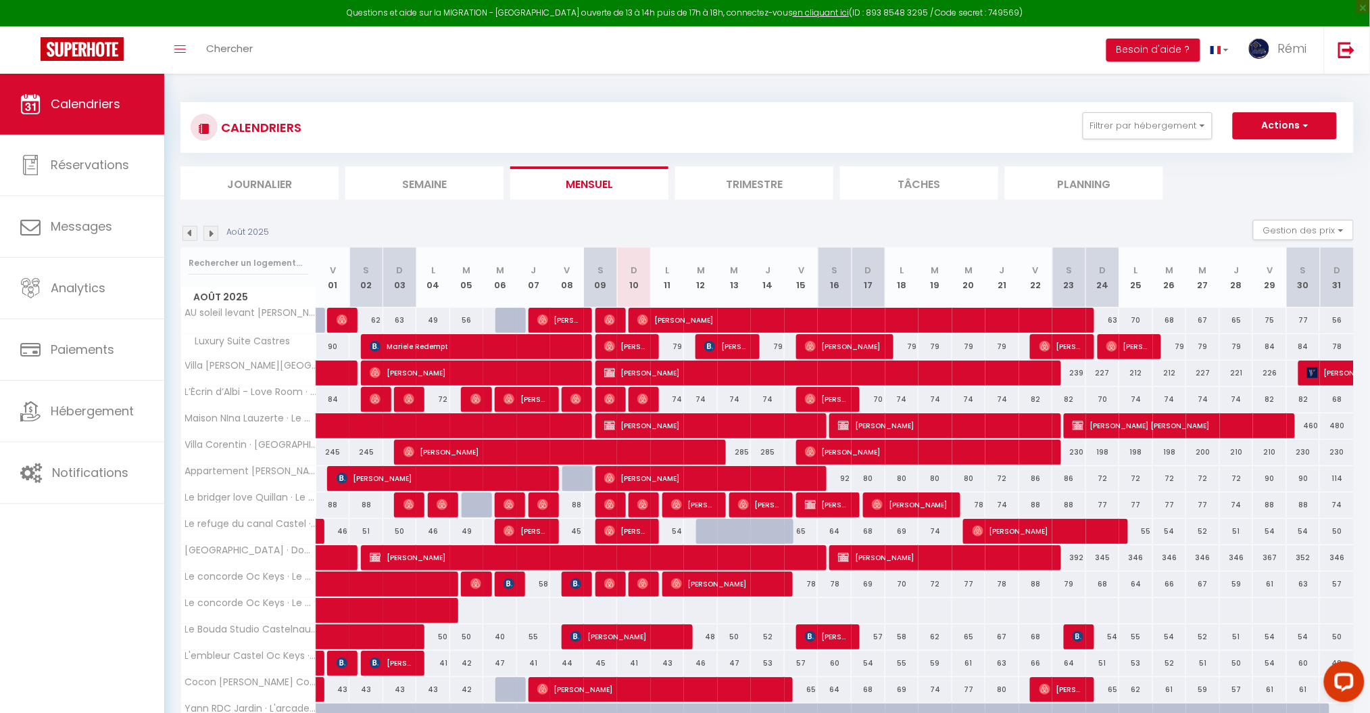
scroll to position [0, 0]
